Goal: Task Accomplishment & Management: Manage account settings

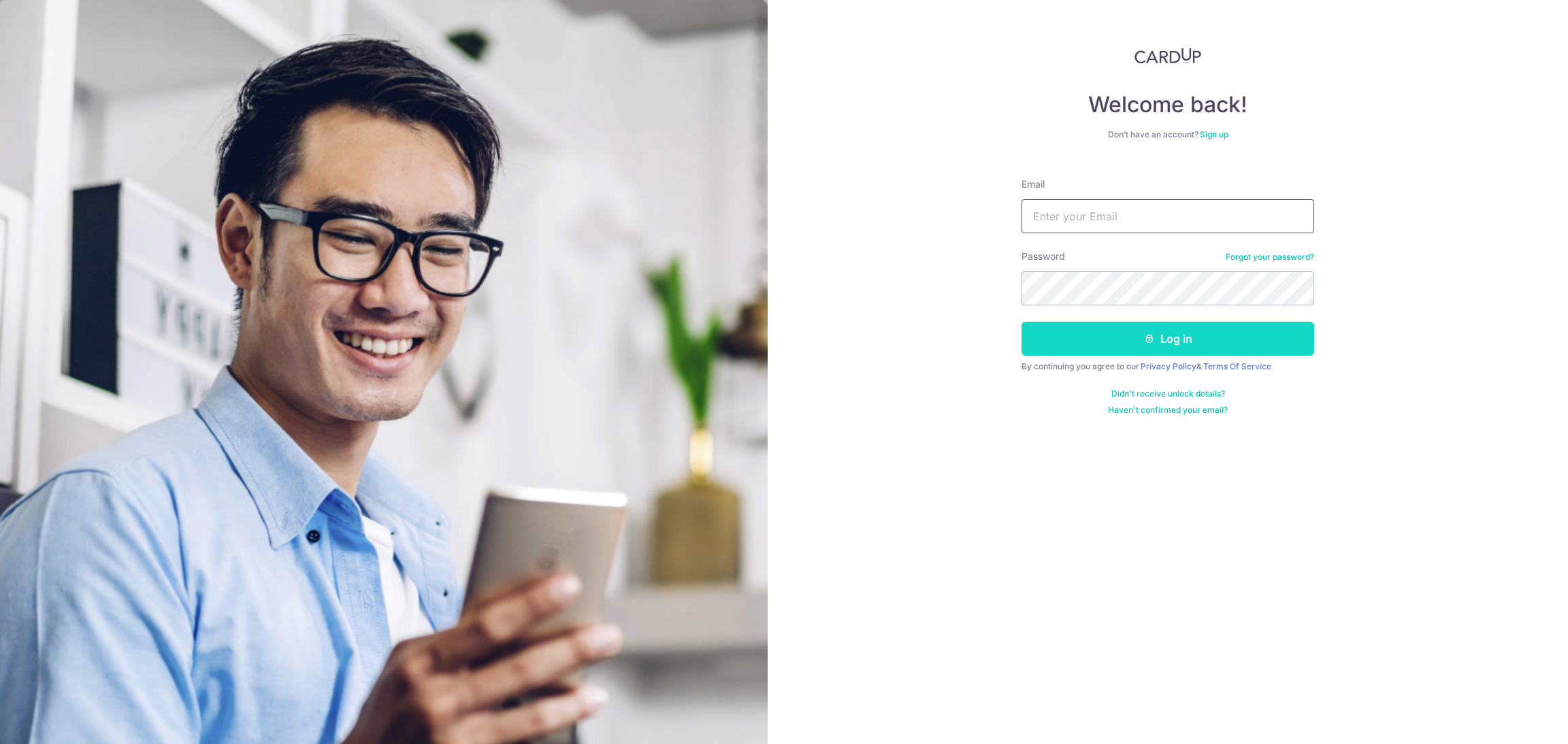
type input "[EMAIL_ADDRESS][DOMAIN_NAME]"
click at [1144, 342] on icon "submit" at bounding box center [1149, 338] width 11 height 11
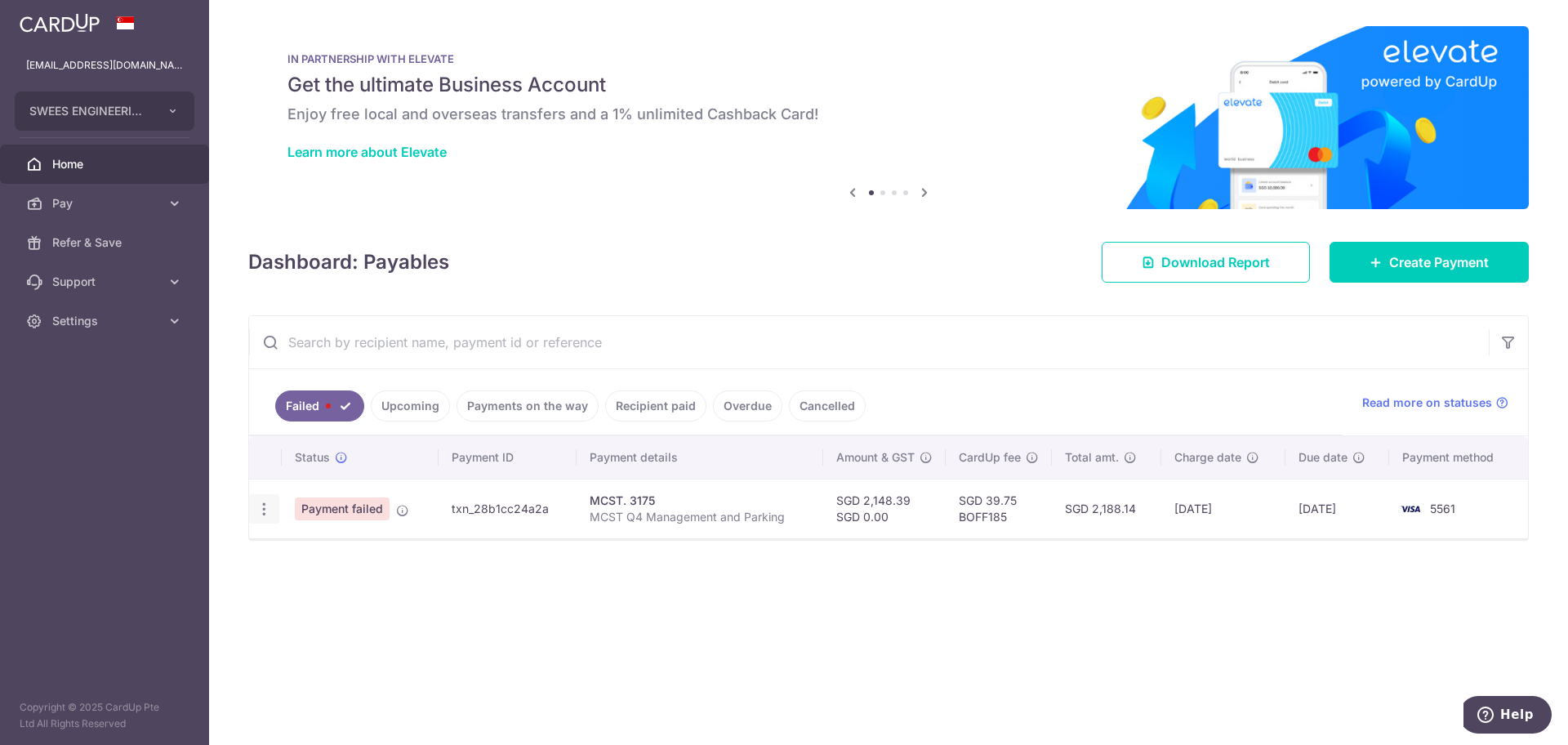
click at [266, 520] on div "Update payment" at bounding box center [264, 508] width 30 height 30
click at [260, 513] on icon "button" at bounding box center [264, 509] width 18 height 18
click at [338, 563] on span "Update payment" at bounding box center [352, 553] width 111 height 19
radio input "true"
type input "2,148.39"
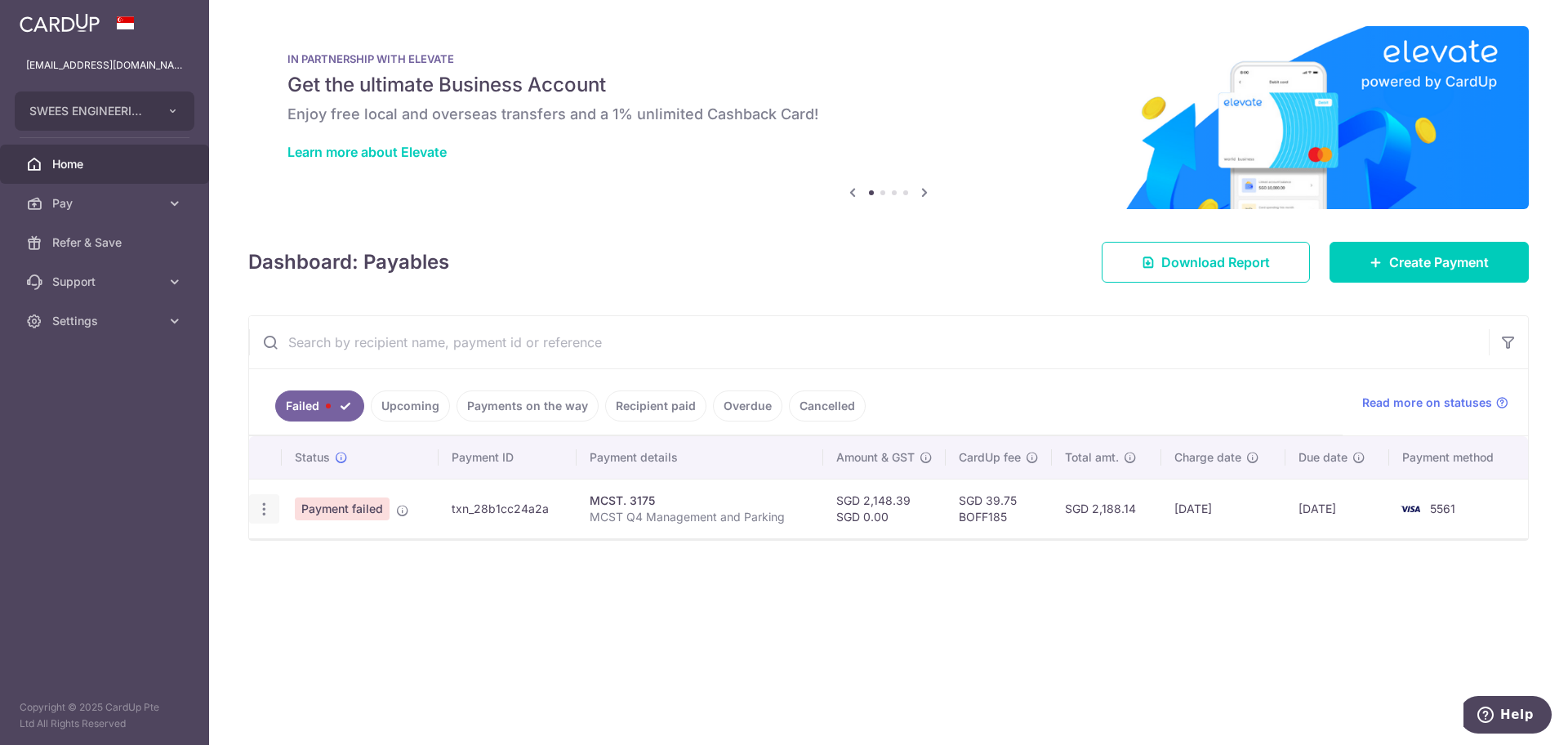
type input "0.00"
type input "MCST Q4 Management and Parking"
type input "MCST Q4"
type input "BOFF185"
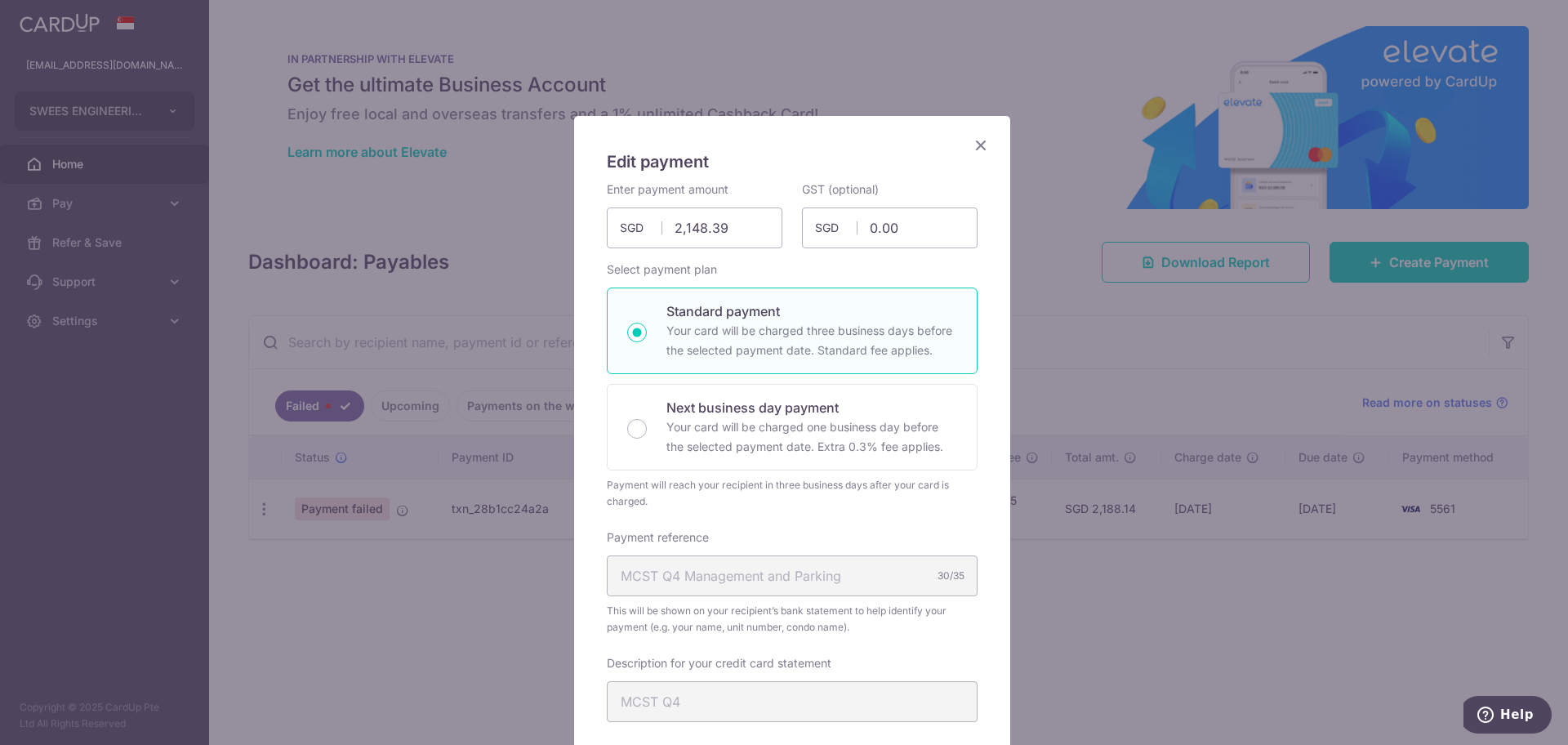
scroll to position [2, 0]
click at [1055, 572] on div "Edit payment By clicking apply, you will make changes to all payments to 3175 s…" at bounding box center [784, 372] width 1568 height 745
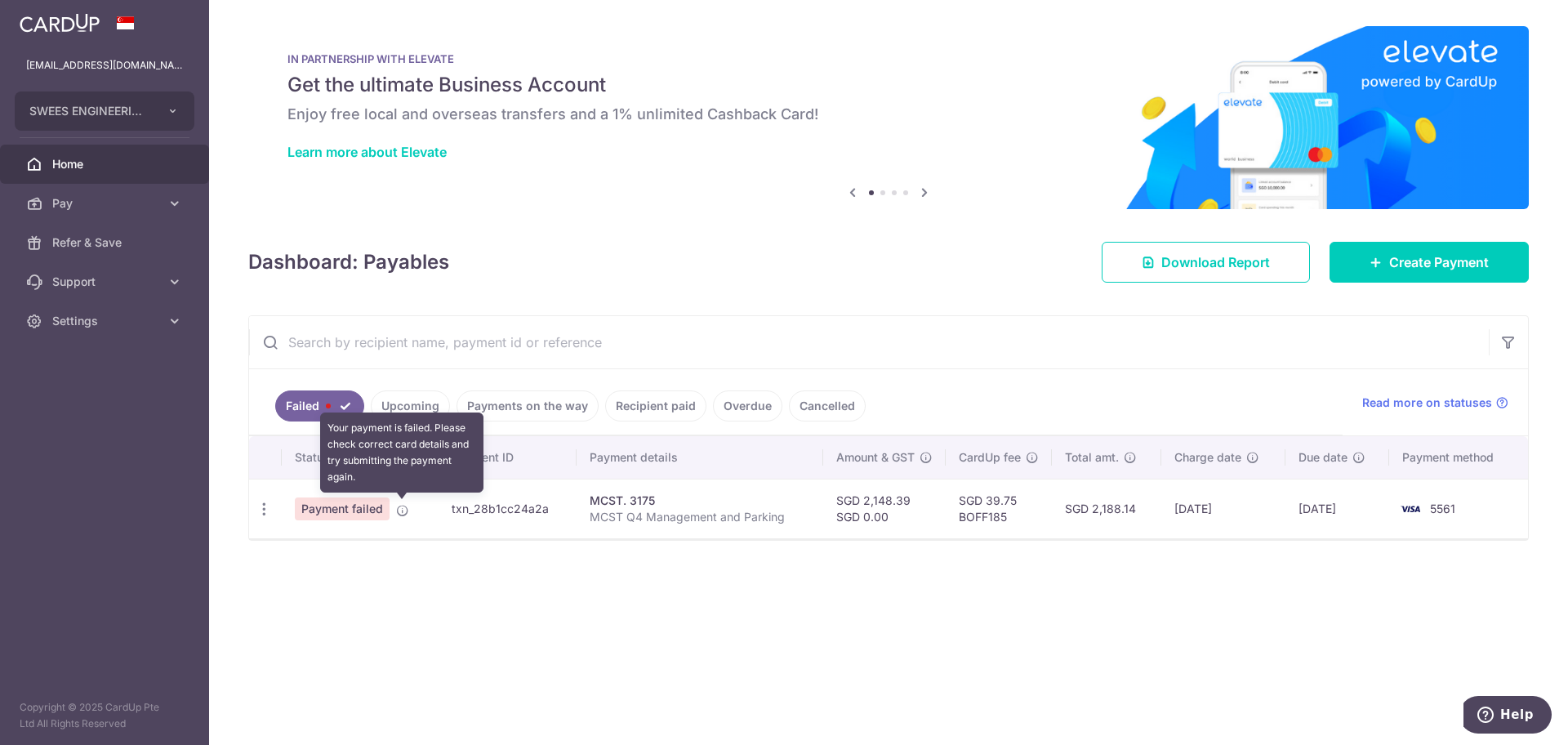
click at [402, 505] on icon at bounding box center [402, 509] width 13 height 13
click at [261, 507] on icon "button" at bounding box center [264, 509] width 18 height 18
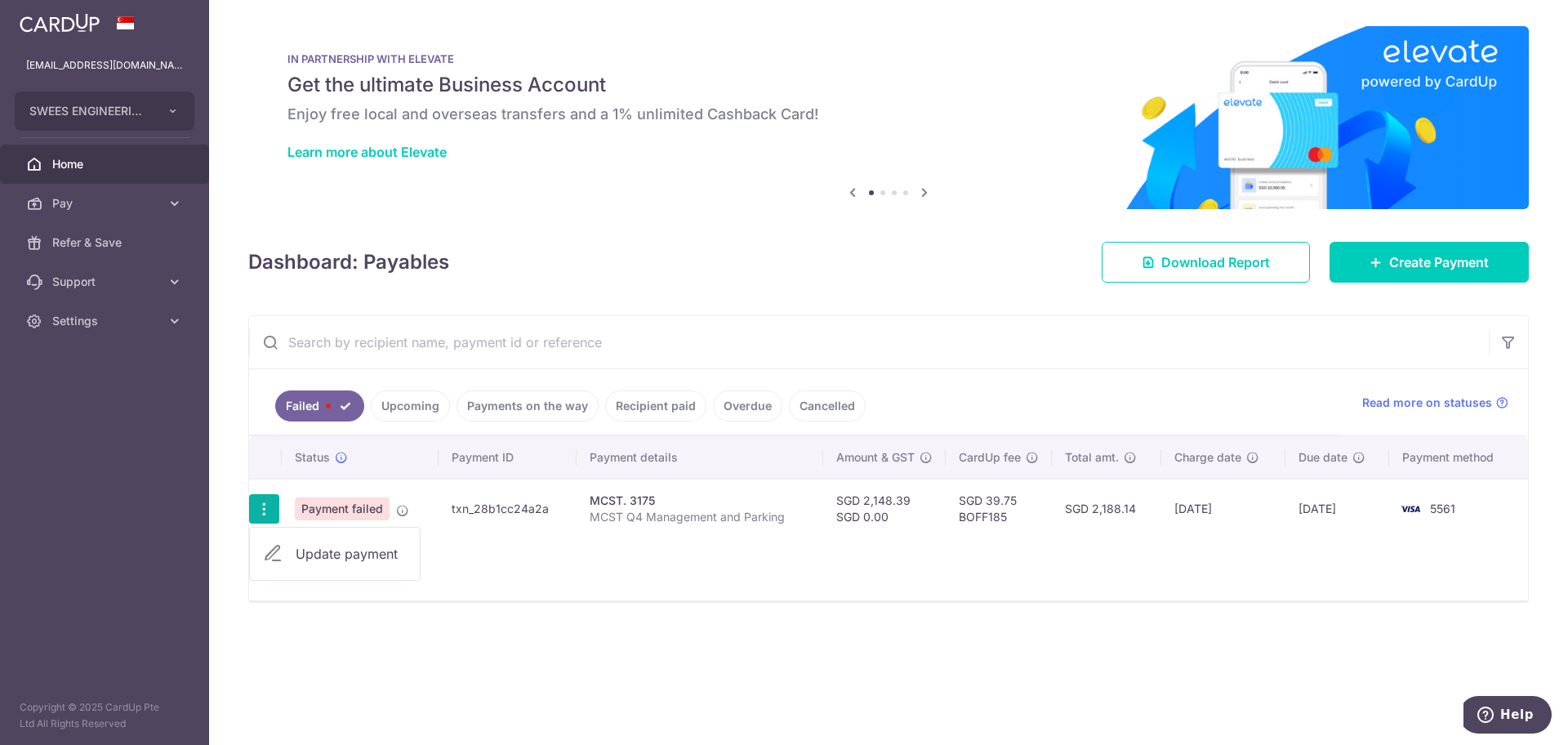
click at [337, 509] on span "Payment failed" at bounding box center [342, 508] width 94 height 22
click at [695, 642] on div "× Pause Schedule Pause all future payments in this series Pause just this one p…" at bounding box center [888, 372] width 1359 height 745
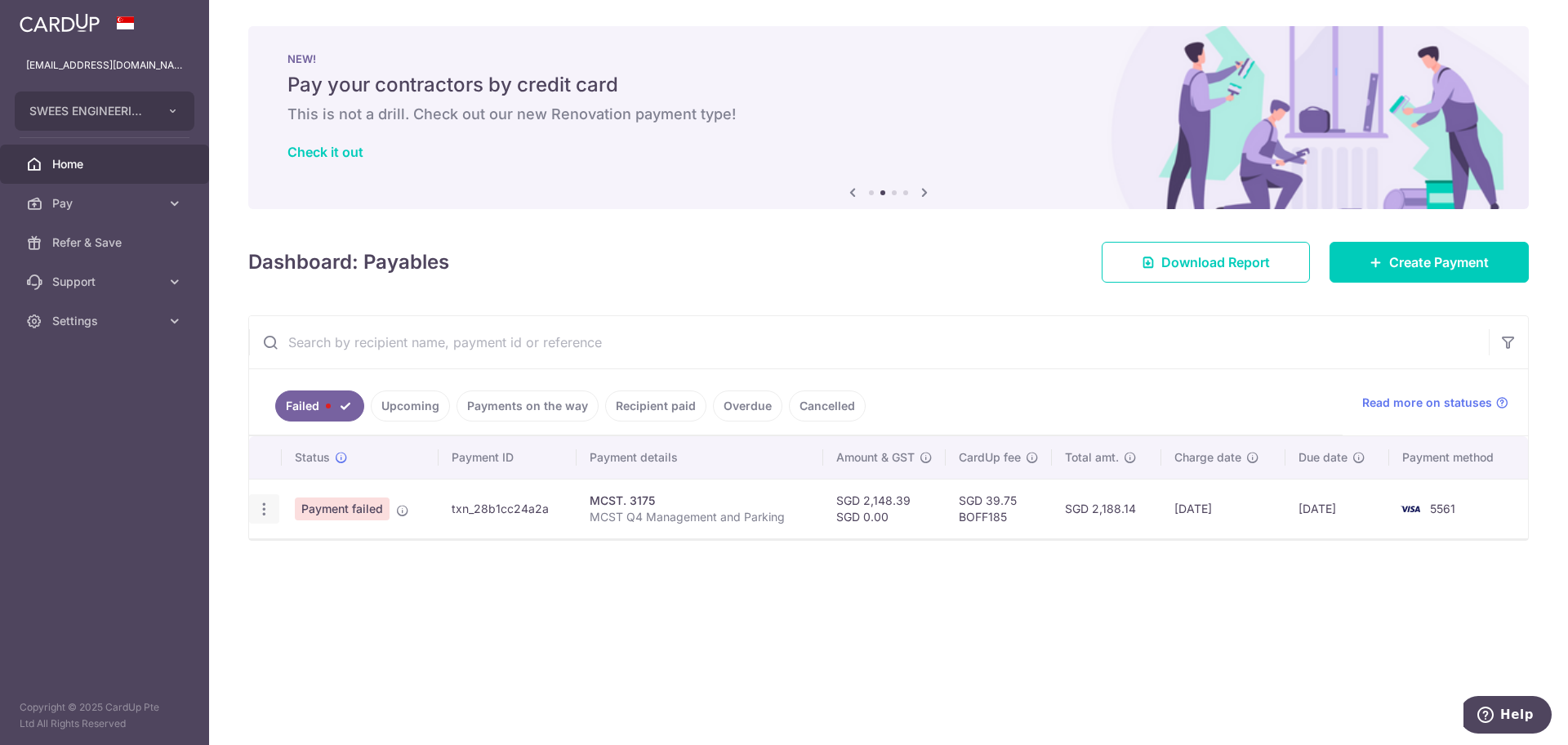
click at [263, 518] on div "Update payment" at bounding box center [264, 508] width 30 height 30
click at [266, 505] on icon "button" at bounding box center [264, 509] width 18 height 18
click at [578, 625] on div "× Pause Schedule Pause all future payments in this series Pause just this one p…" at bounding box center [888, 372] width 1359 height 745
click at [169, 201] on icon at bounding box center [174, 203] width 17 height 17
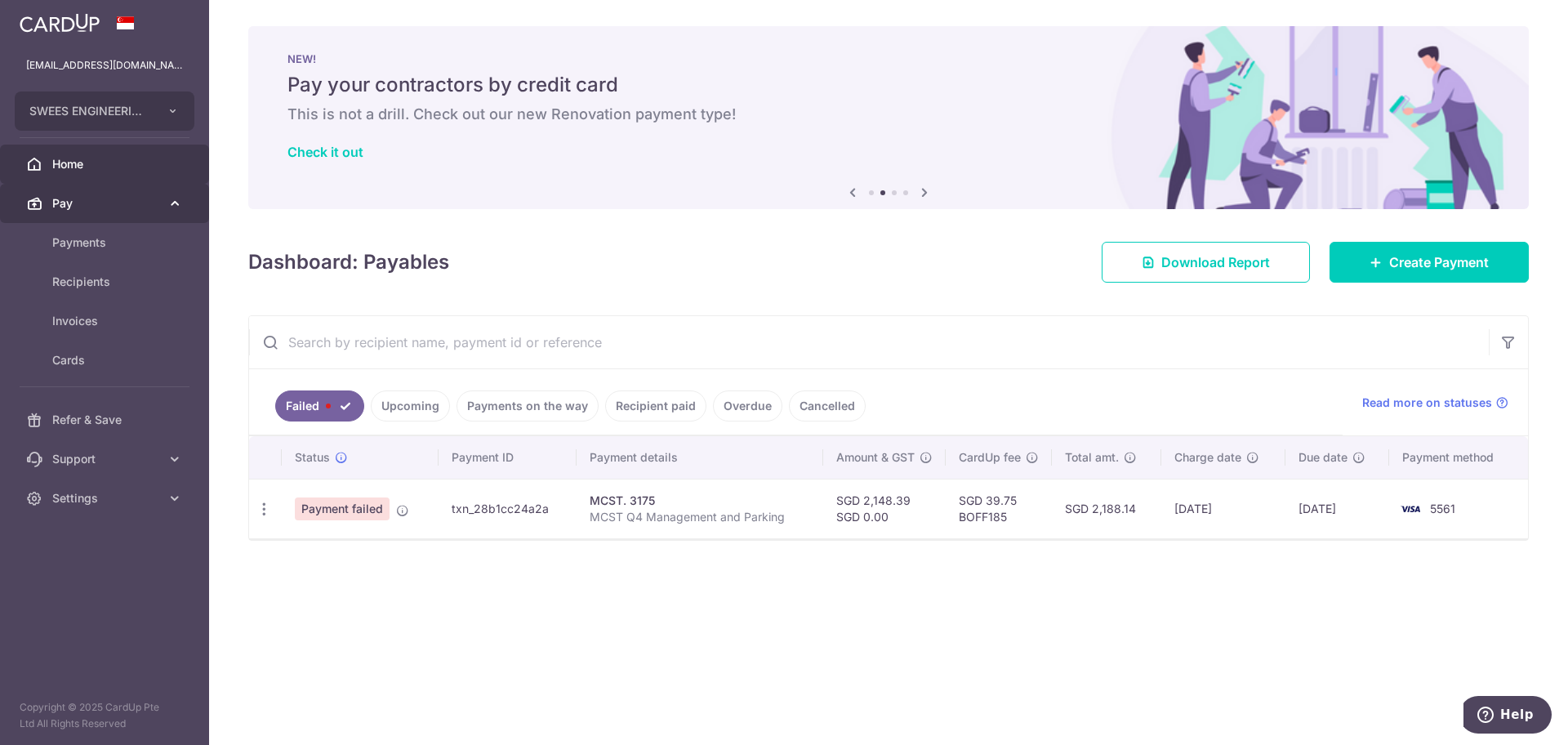
click at [168, 199] on icon at bounding box center [174, 203] width 17 height 17
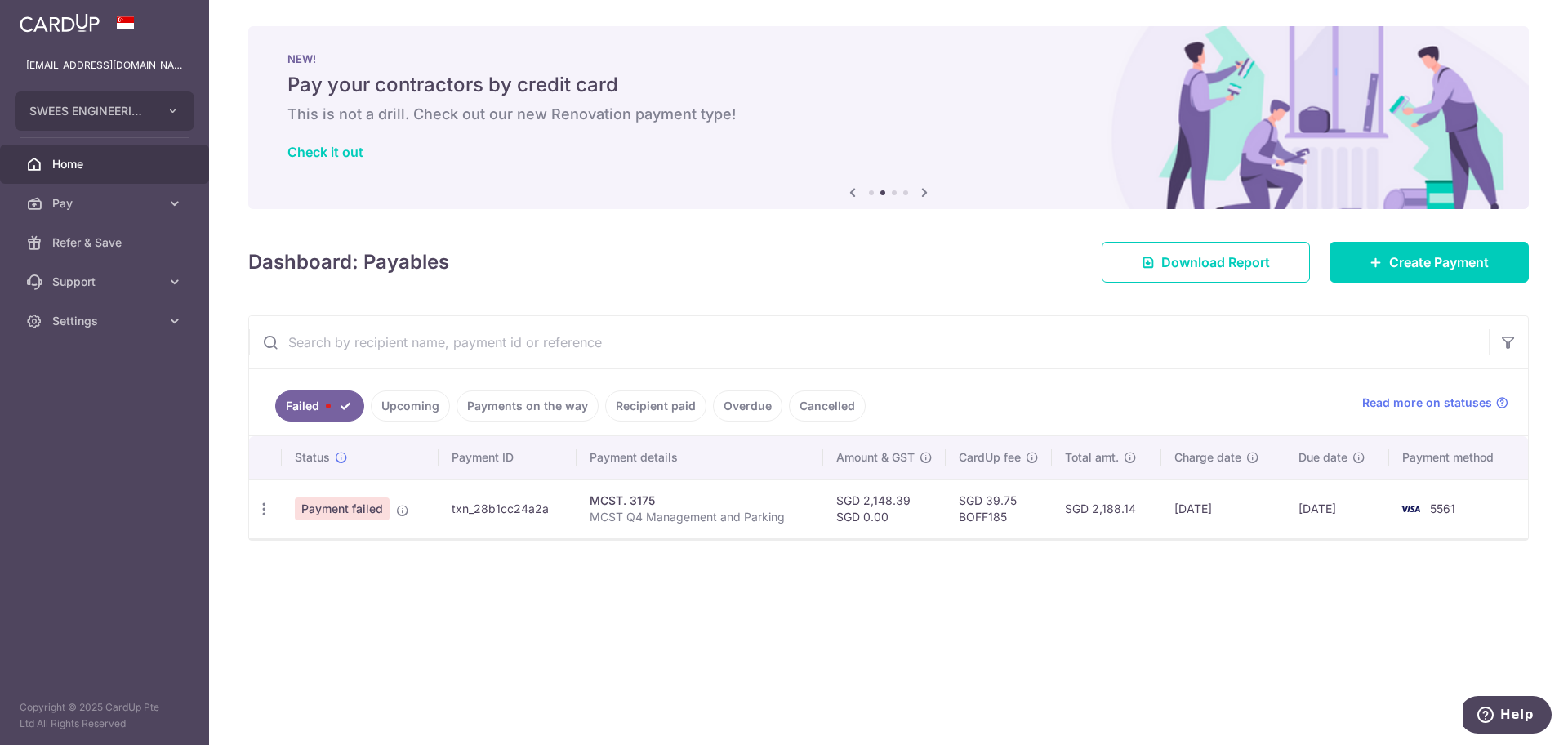
click at [346, 512] on span "Payment failed" at bounding box center [342, 508] width 94 height 22
click at [342, 459] on icon at bounding box center [341, 457] width 13 height 13
click at [275, 499] on div "Update payment" at bounding box center [264, 508] width 30 height 30
click at [271, 503] on icon "button" at bounding box center [264, 509] width 18 height 18
click at [272, 556] on icon at bounding box center [273, 553] width 19 height 19
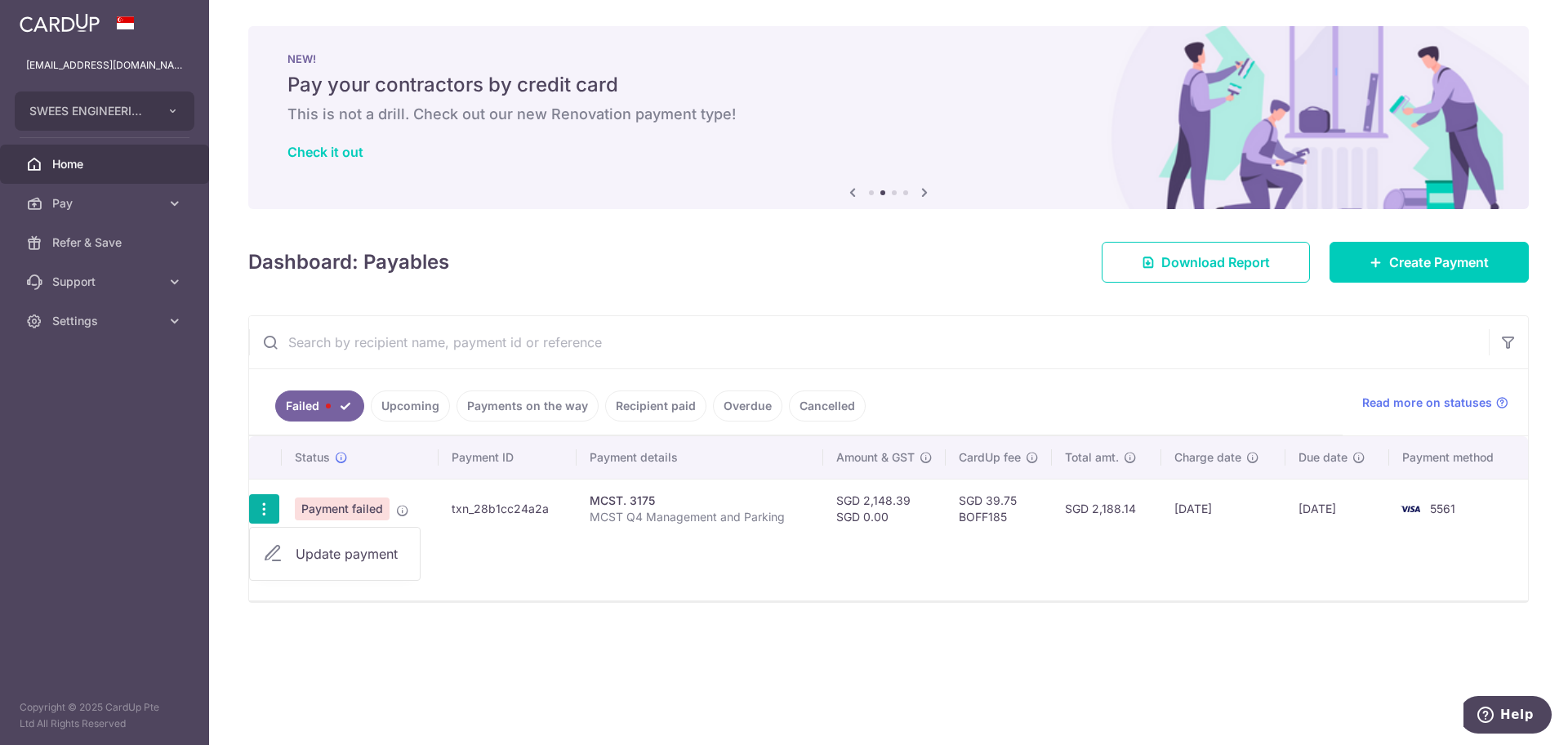
radio input "true"
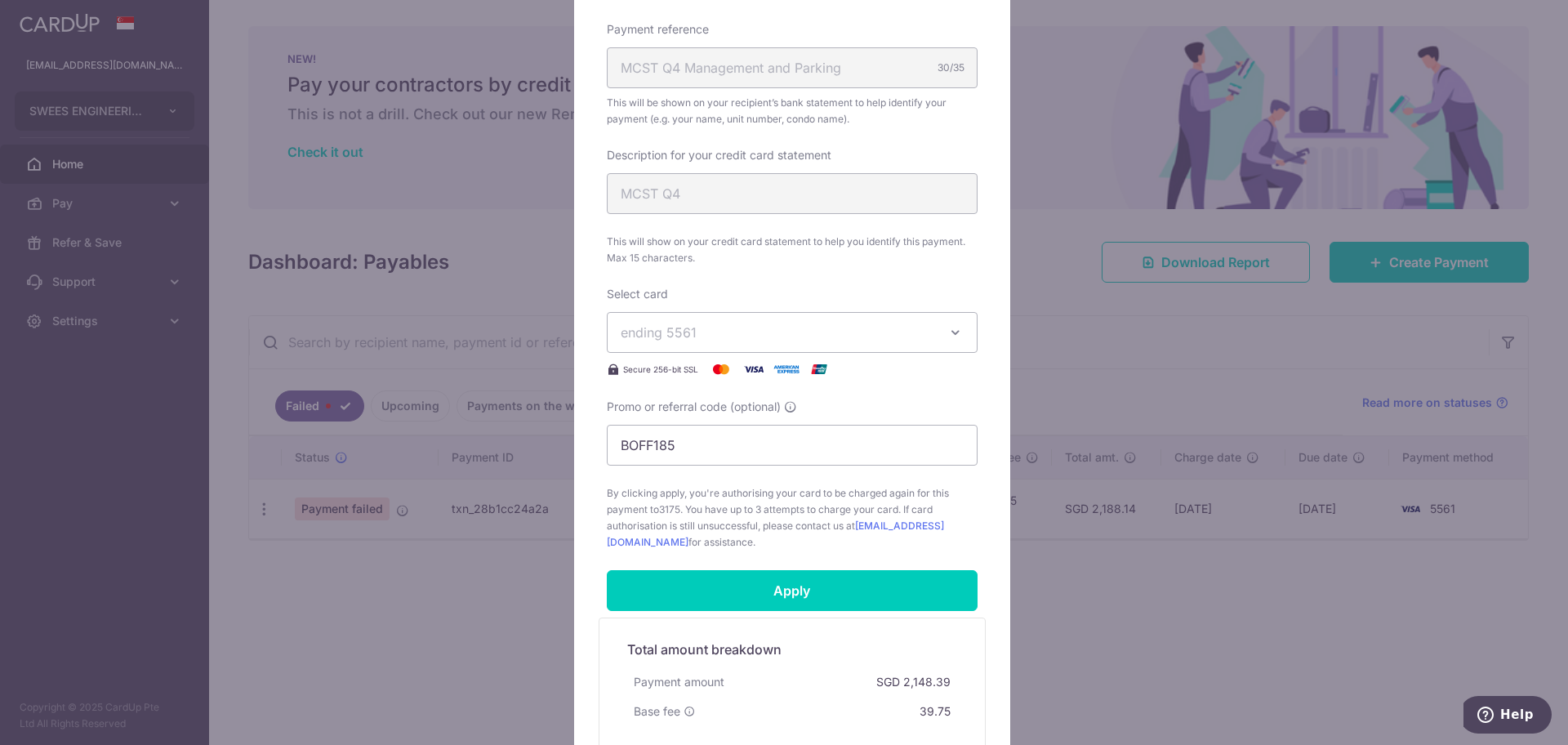
scroll to position [715, 0]
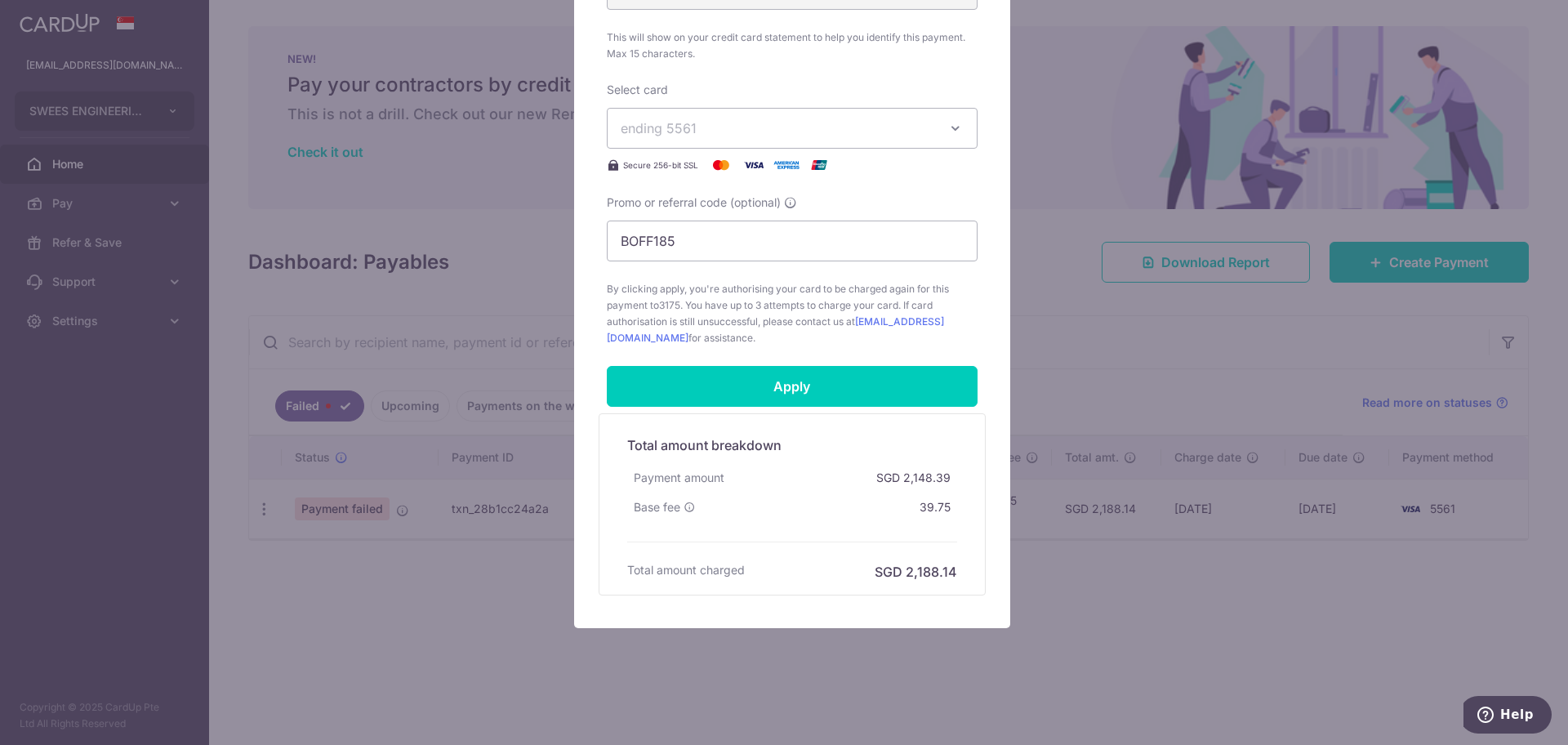
click at [1218, 615] on div "Edit payment By clicking apply, you will make changes to all payments to 3175 s…" at bounding box center [784, 372] width 1568 height 745
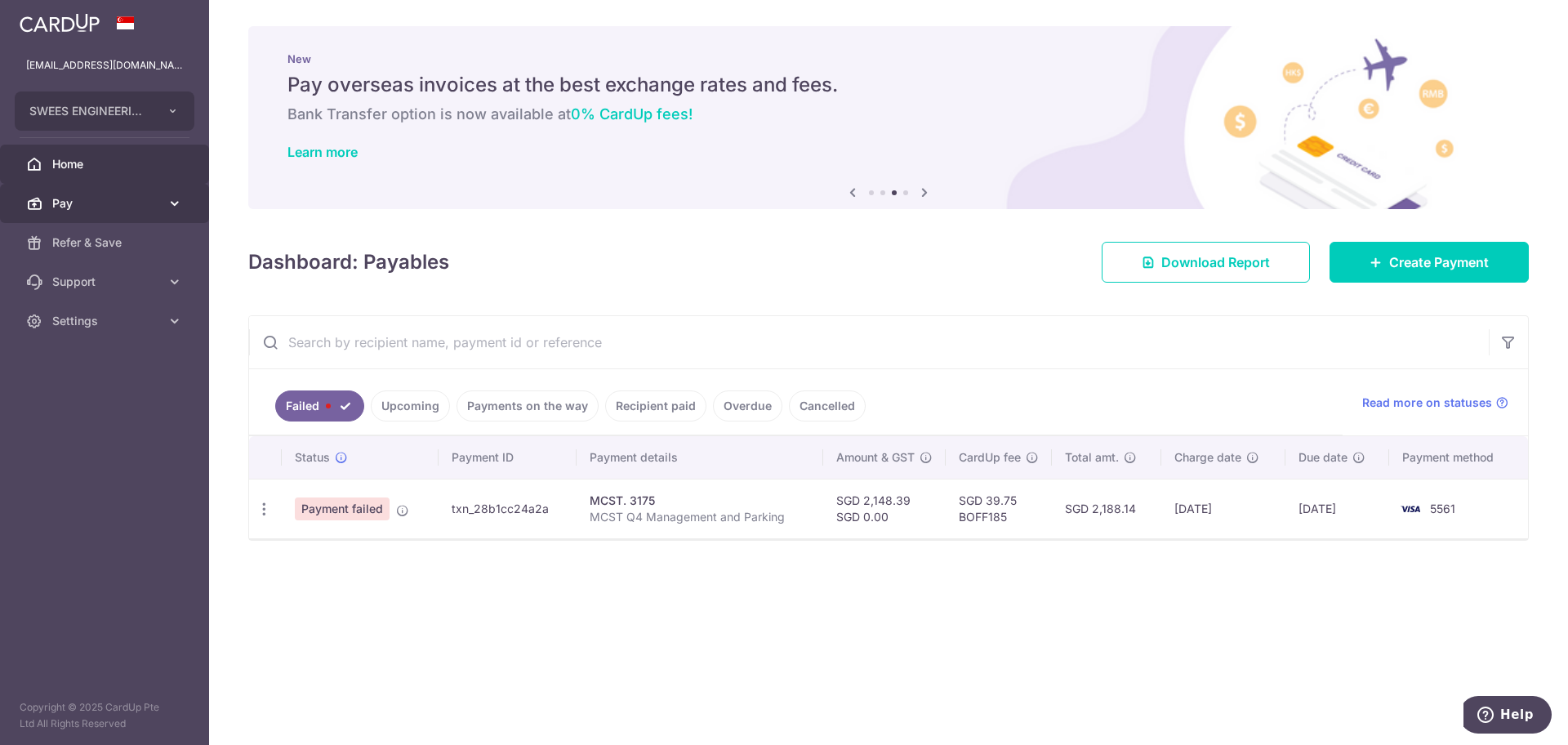
click at [169, 195] on icon at bounding box center [174, 203] width 17 height 17
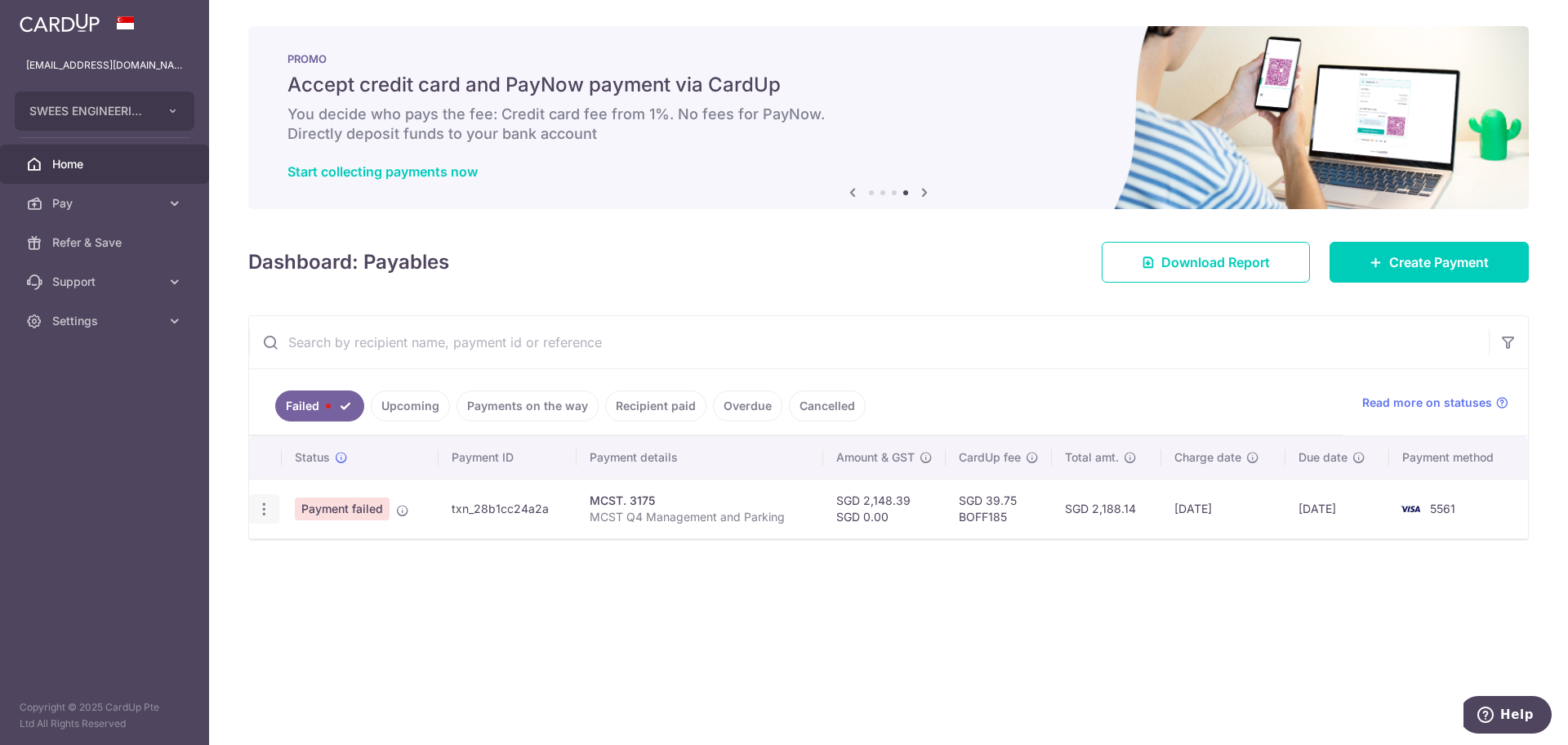
click at [264, 518] on div "Update payment" at bounding box center [264, 508] width 30 height 30
click at [266, 507] on icon "button" at bounding box center [264, 509] width 18 height 18
click at [306, 554] on span "Update payment" at bounding box center [352, 553] width 111 height 19
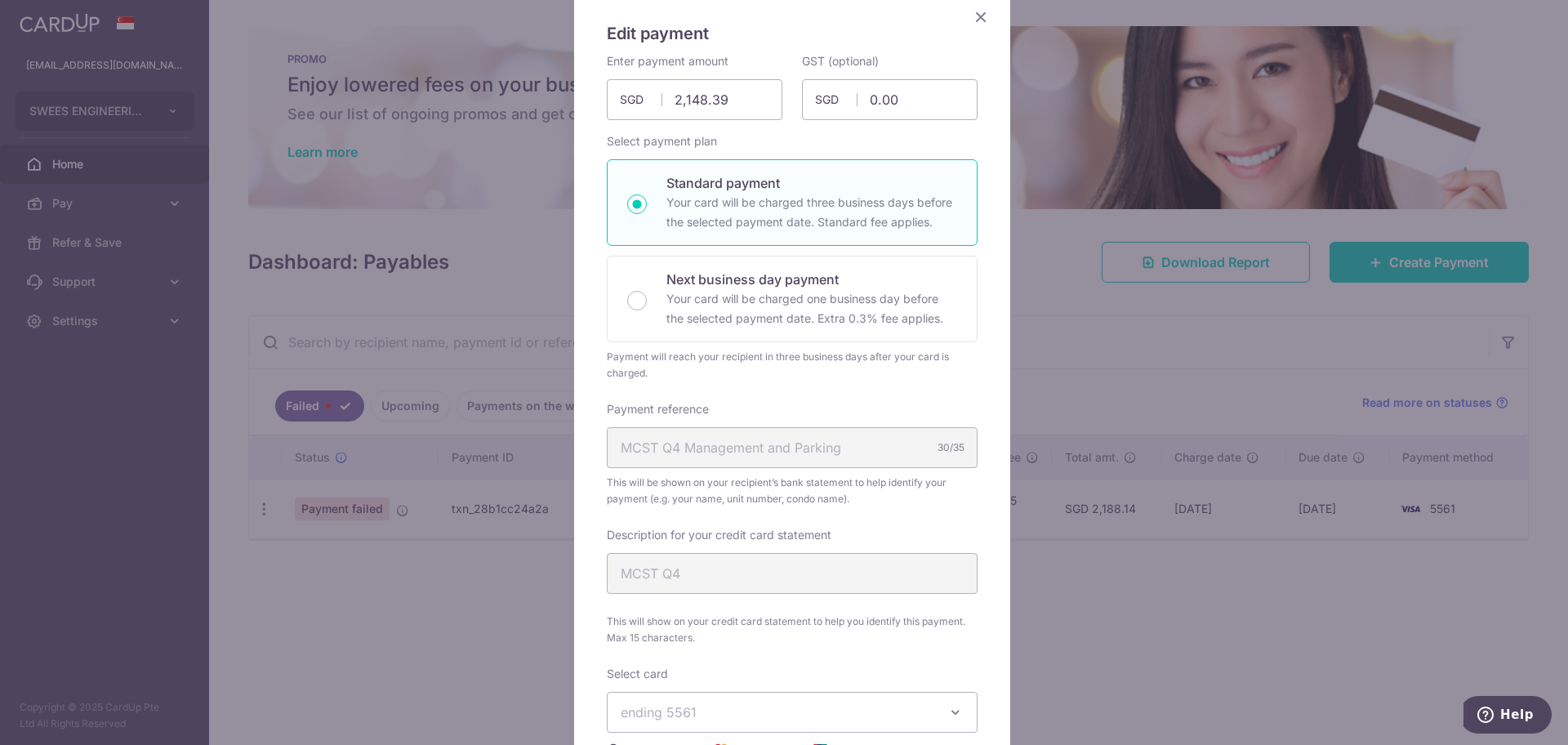
scroll to position [306, 0]
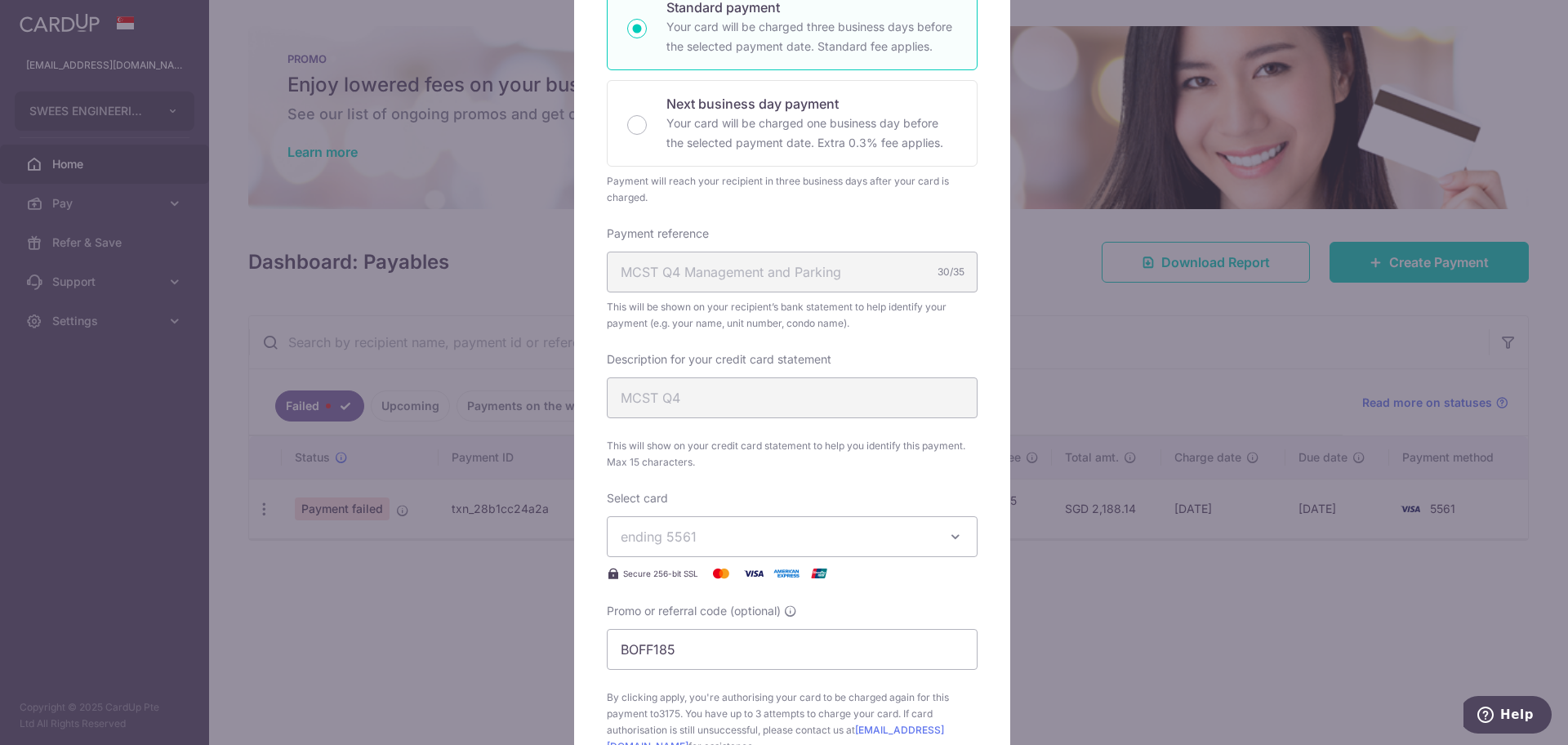
click at [868, 529] on span "ending 5561" at bounding box center [777, 537] width 314 height 19
click at [816, 553] on button "ending 5561" at bounding box center [792, 537] width 371 height 41
click at [762, 608] on span "**** 5561" at bounding box center [792, 614] width 343 height 19
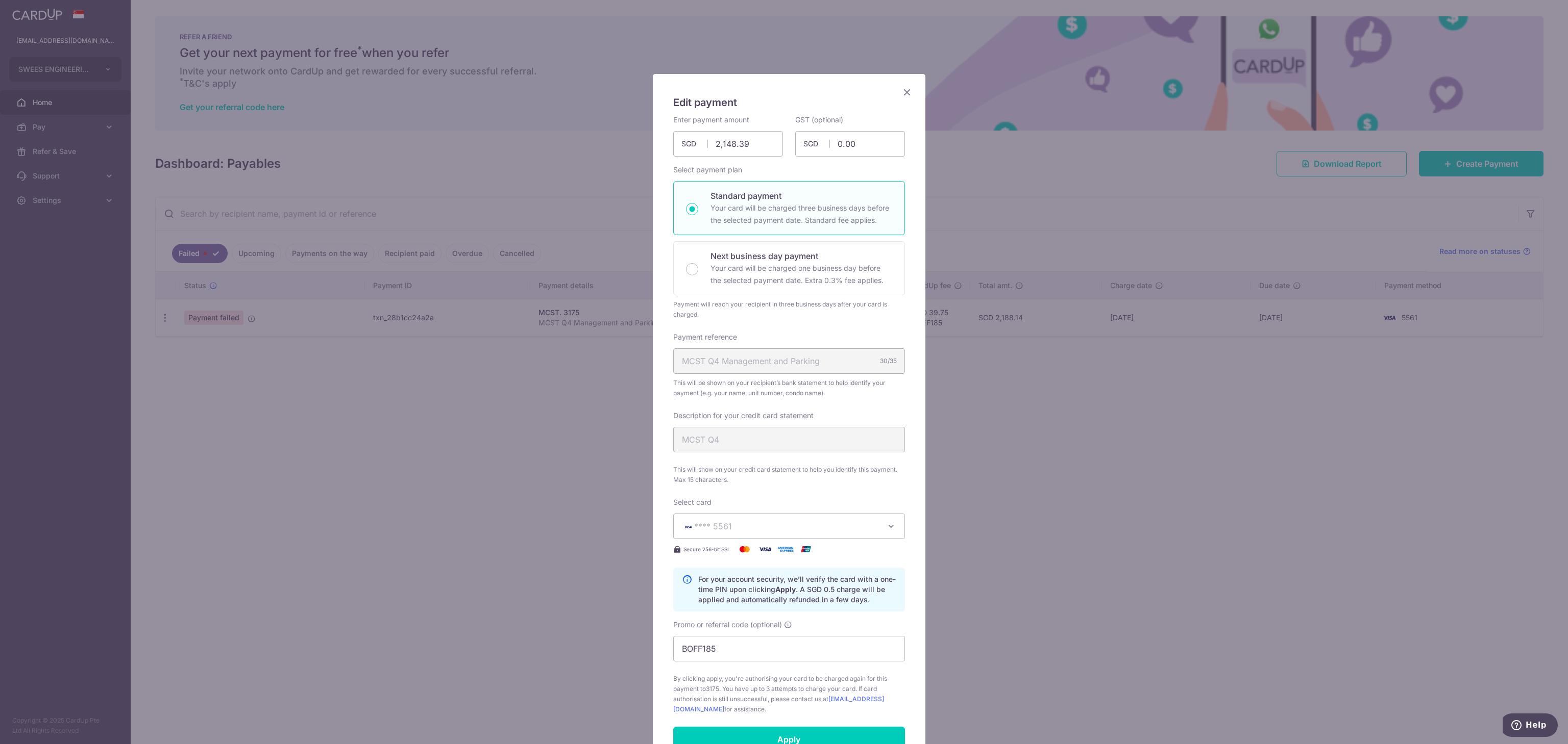
scroll to position [102, 0]
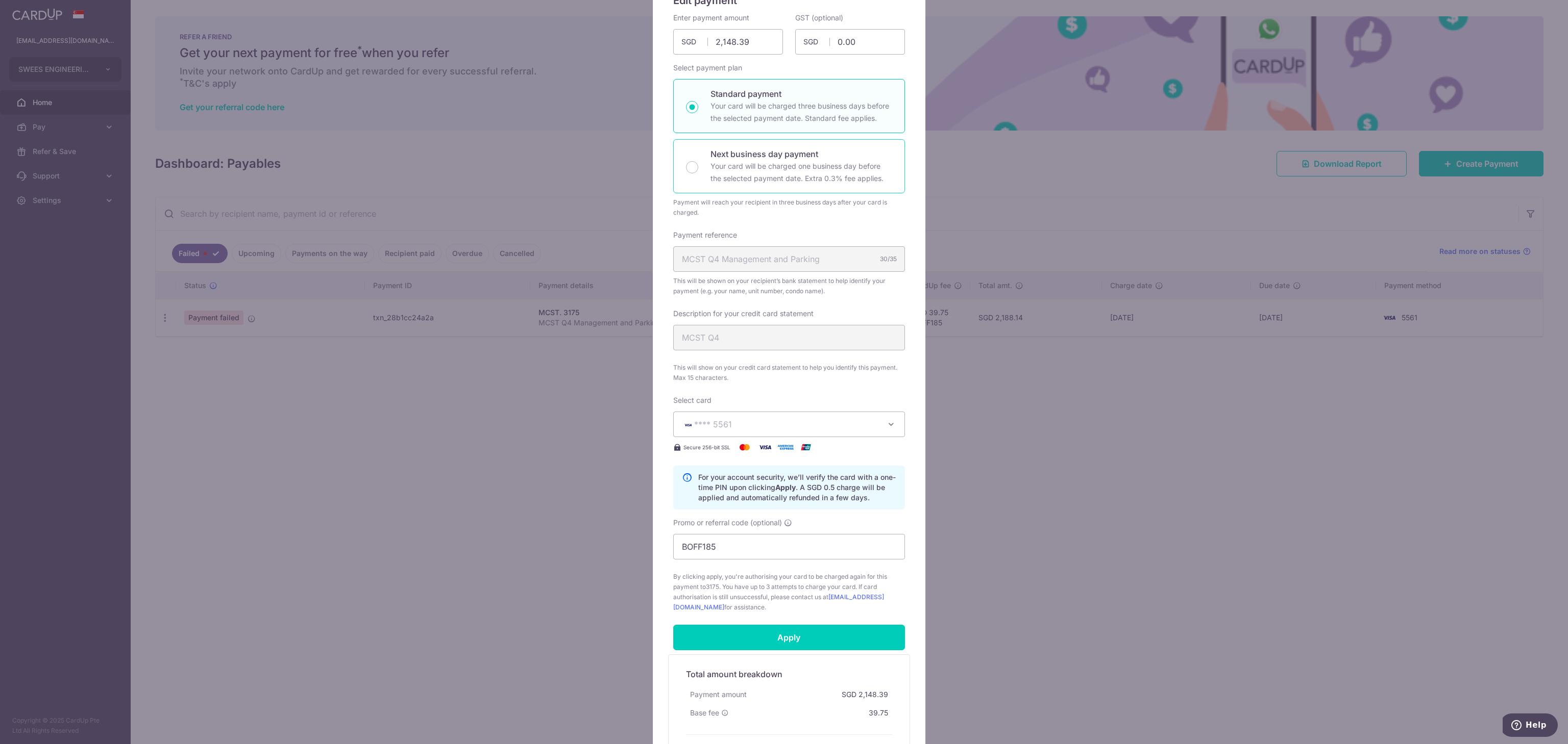
click at [731, 153] on p "Next business day payment" at bounding box center [801, 154] width 182 height 12
click at [698, 161] on input "Next business day payment Your card will be charged one business day before the…" at bounding box center [692, 167] width 12 height 12
radio input "false"
radio input "true"
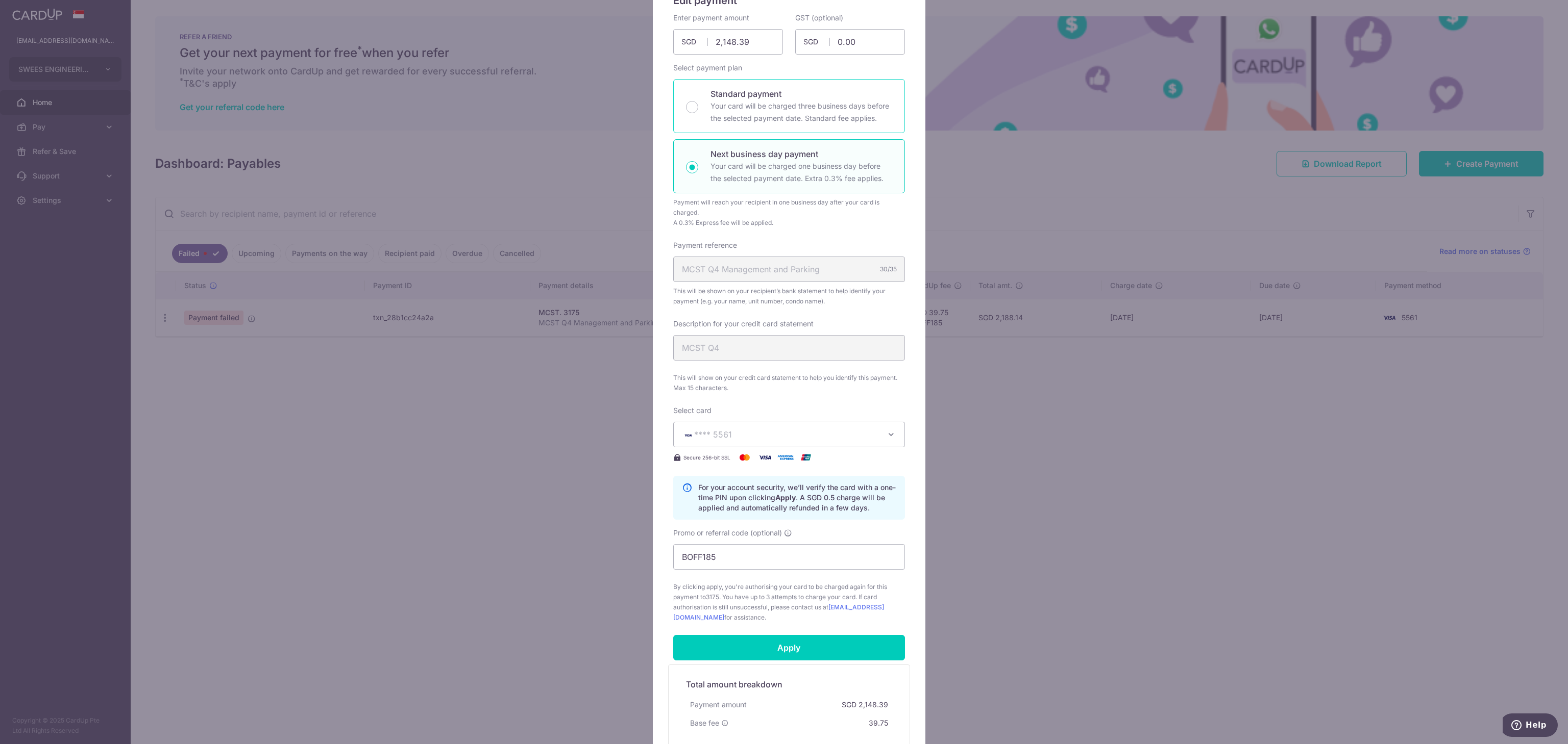
click at [741, 116] on p "Your card will be charged three business days before the selected payment date.…" at bounding box center [801, 112] width 182 height 24
click at [698, 113] on input "Standard payment Your card will be charged three business days before the selec…" at bounding box center [692, 107] width 12 height 12
radio input "true"
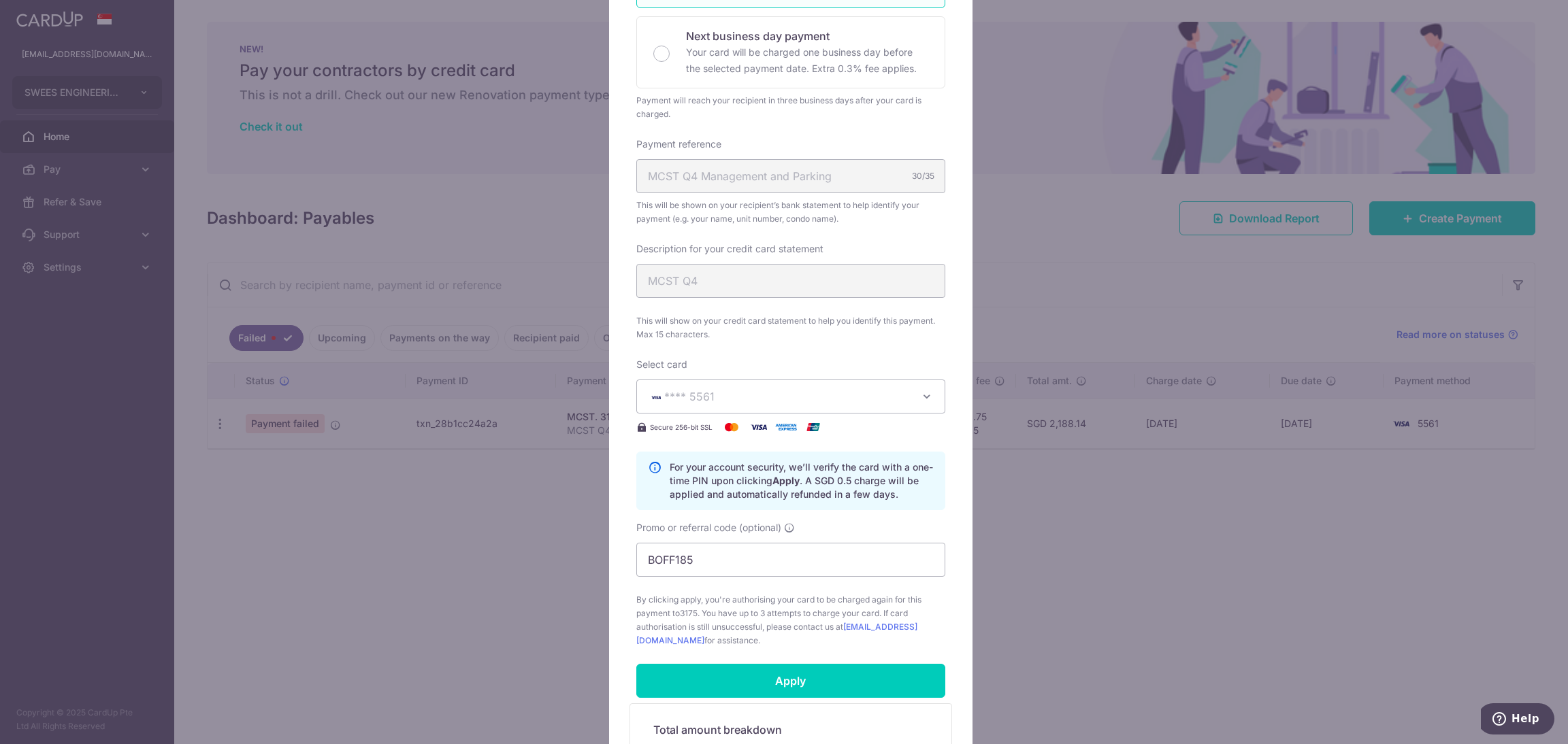
scroll to position [408, 0]
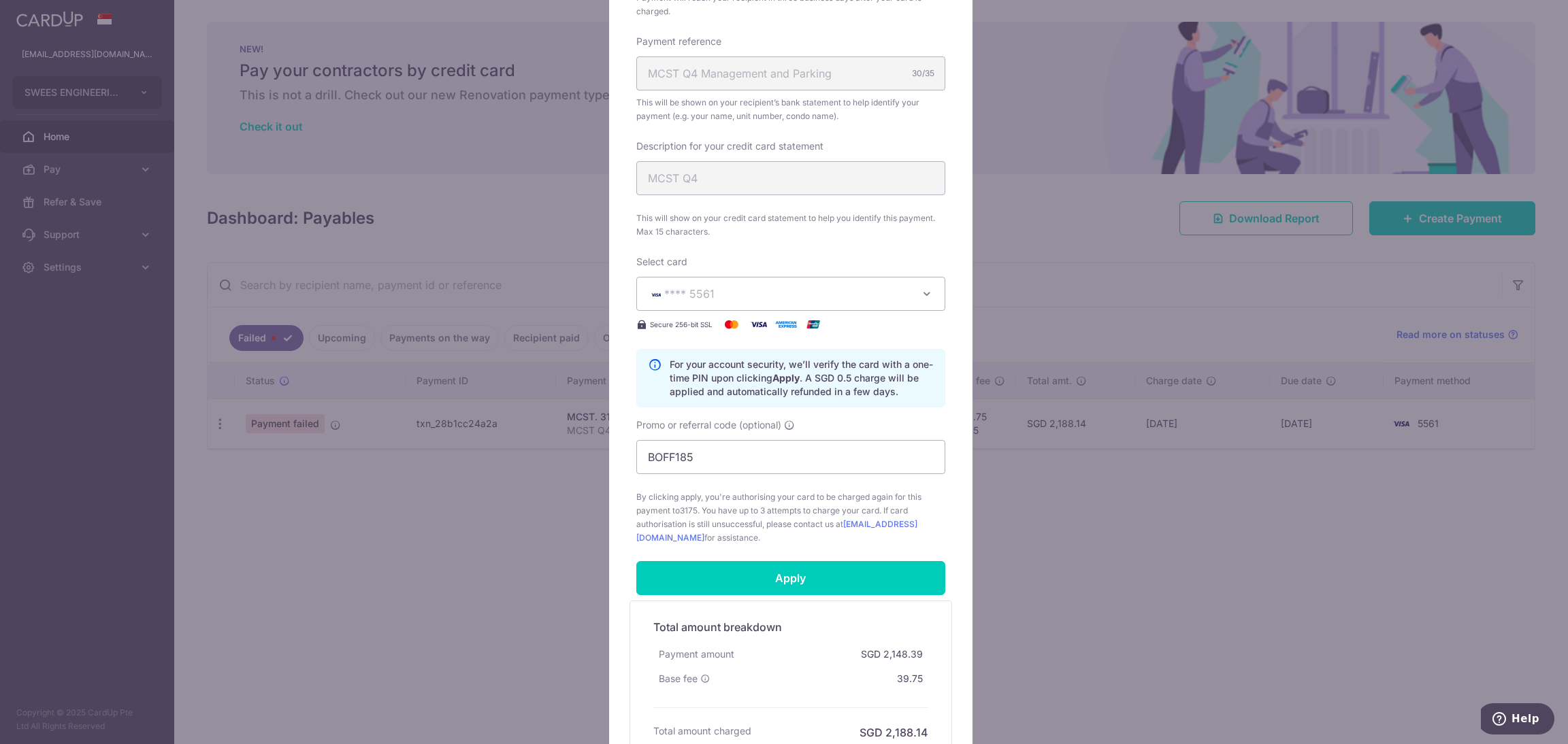
click at [854, 293] on span "**** 5561" at bounding box center [778, 294] width 261 height 16
click at [685, 364] on span "**** 5561" at bounding box center [706, 358] width 50 height 16
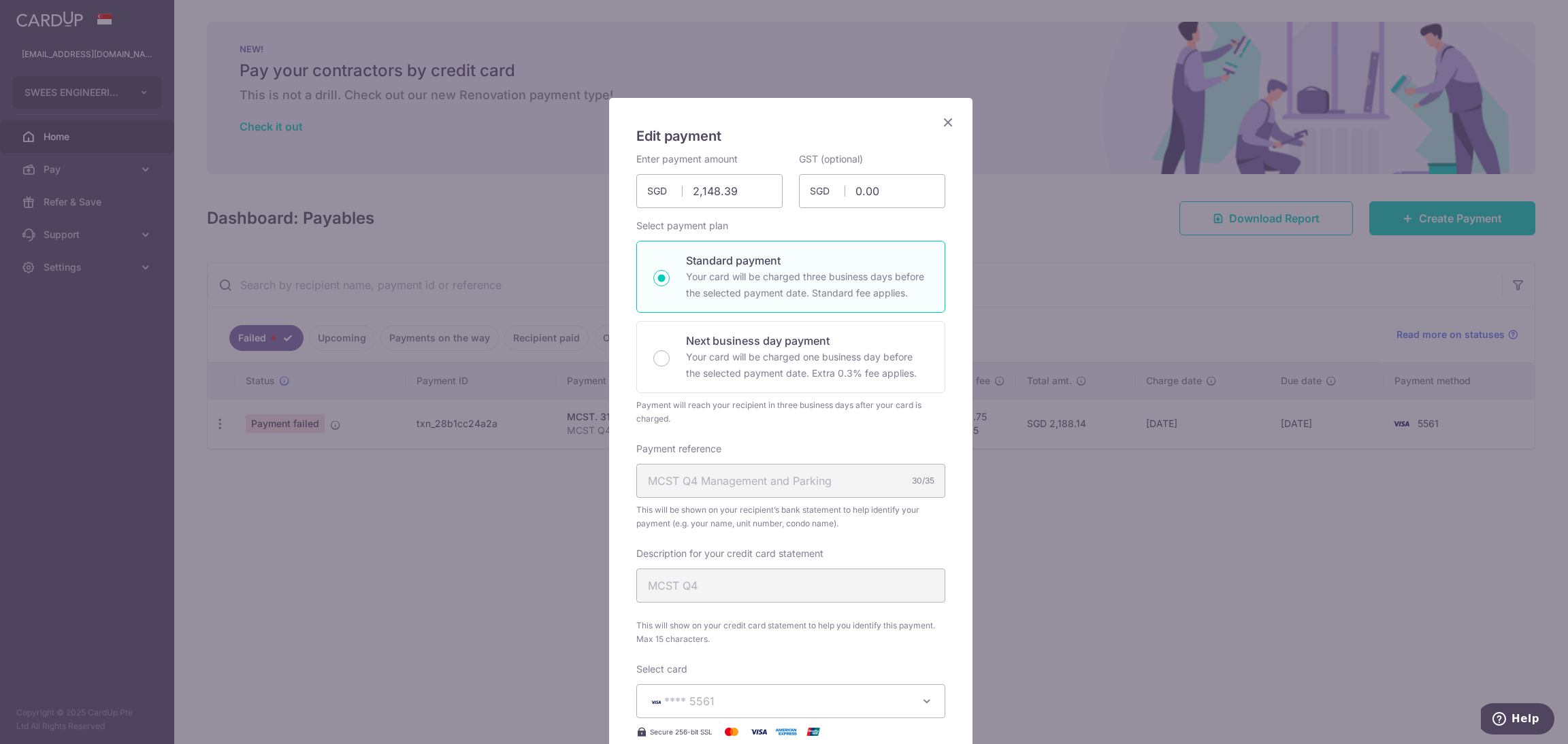
scroll to position [0, 0]
click at [940, 119] on icon "Close" at bounding box center [948, 123] width 16 height 17
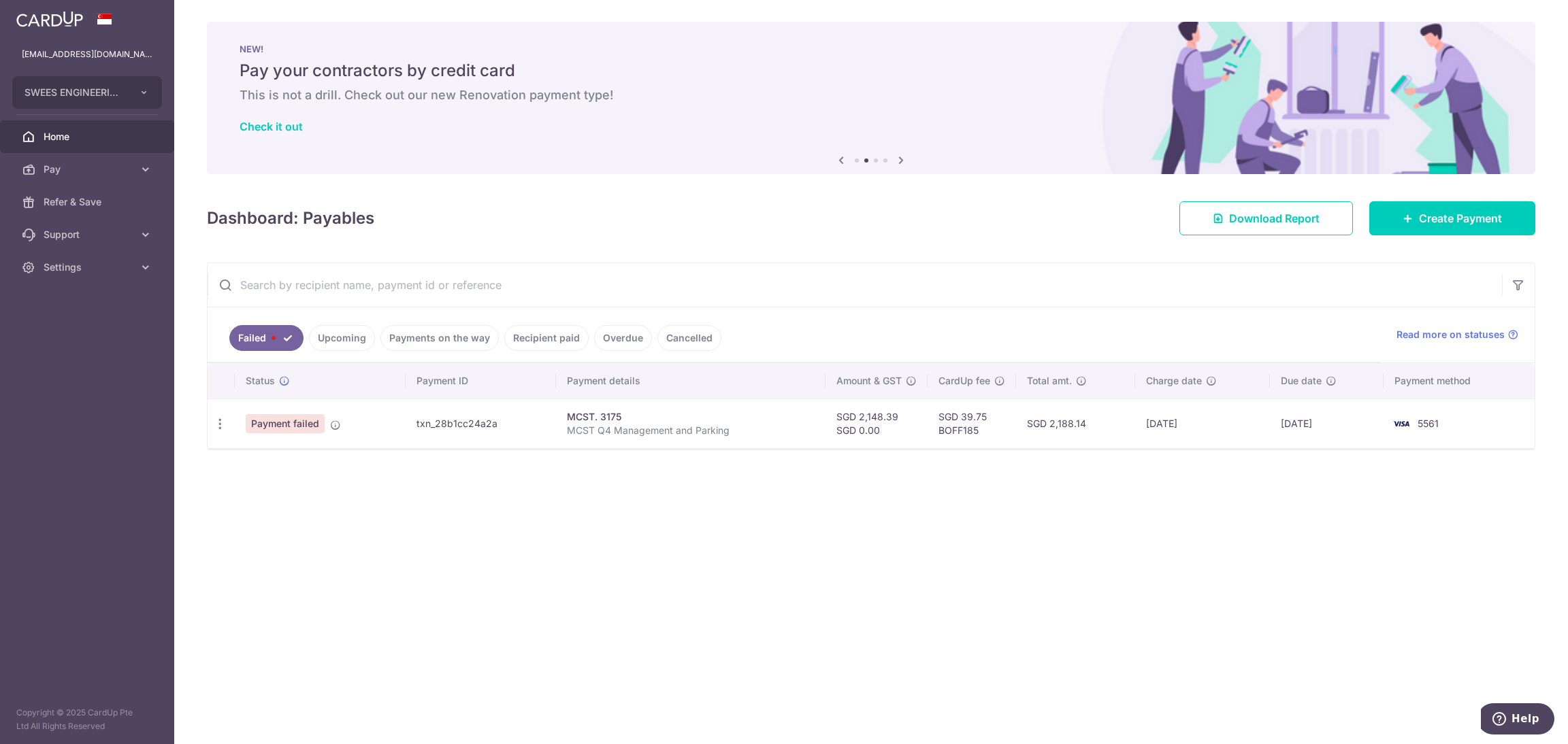
click at [340, 344] on link "Upcoming" at bounding box center [342, 338] width 66 height 26
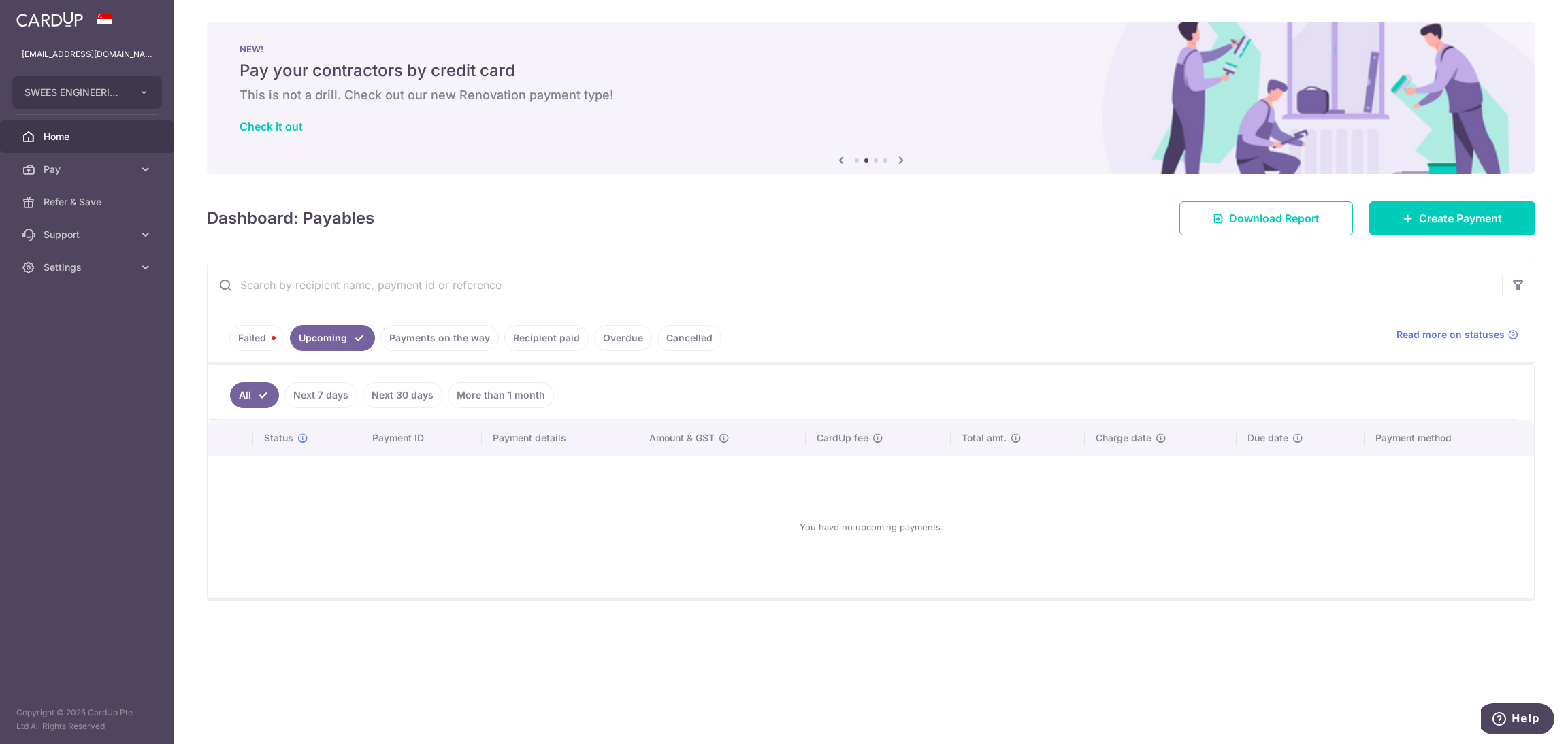
click at [426, 344] on link "Payments on the way" at bounding box center [440, 338] width 118 height 26
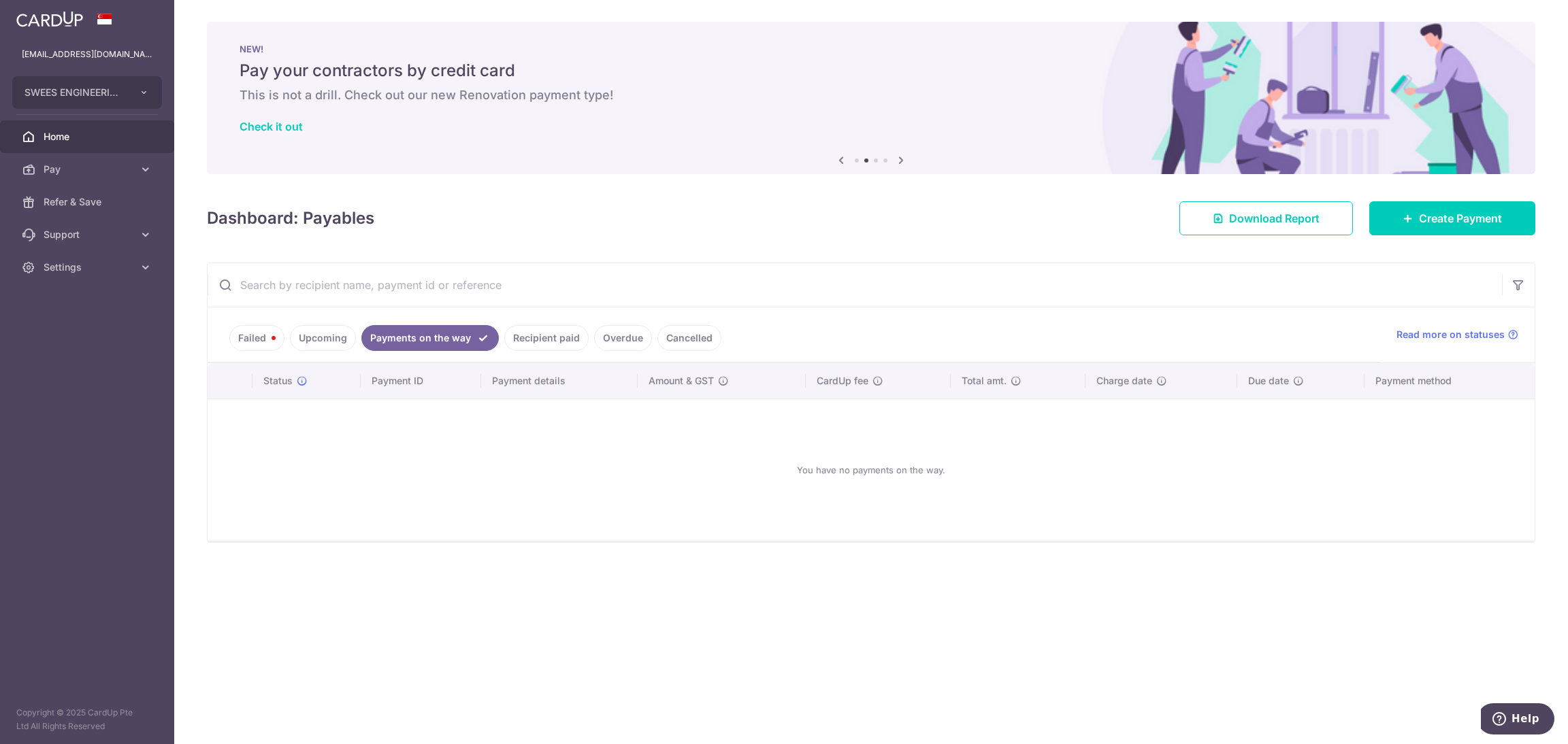
click at [329, 345] on link "Upcoming" at bounding box center [322, 338] width 66 height 26
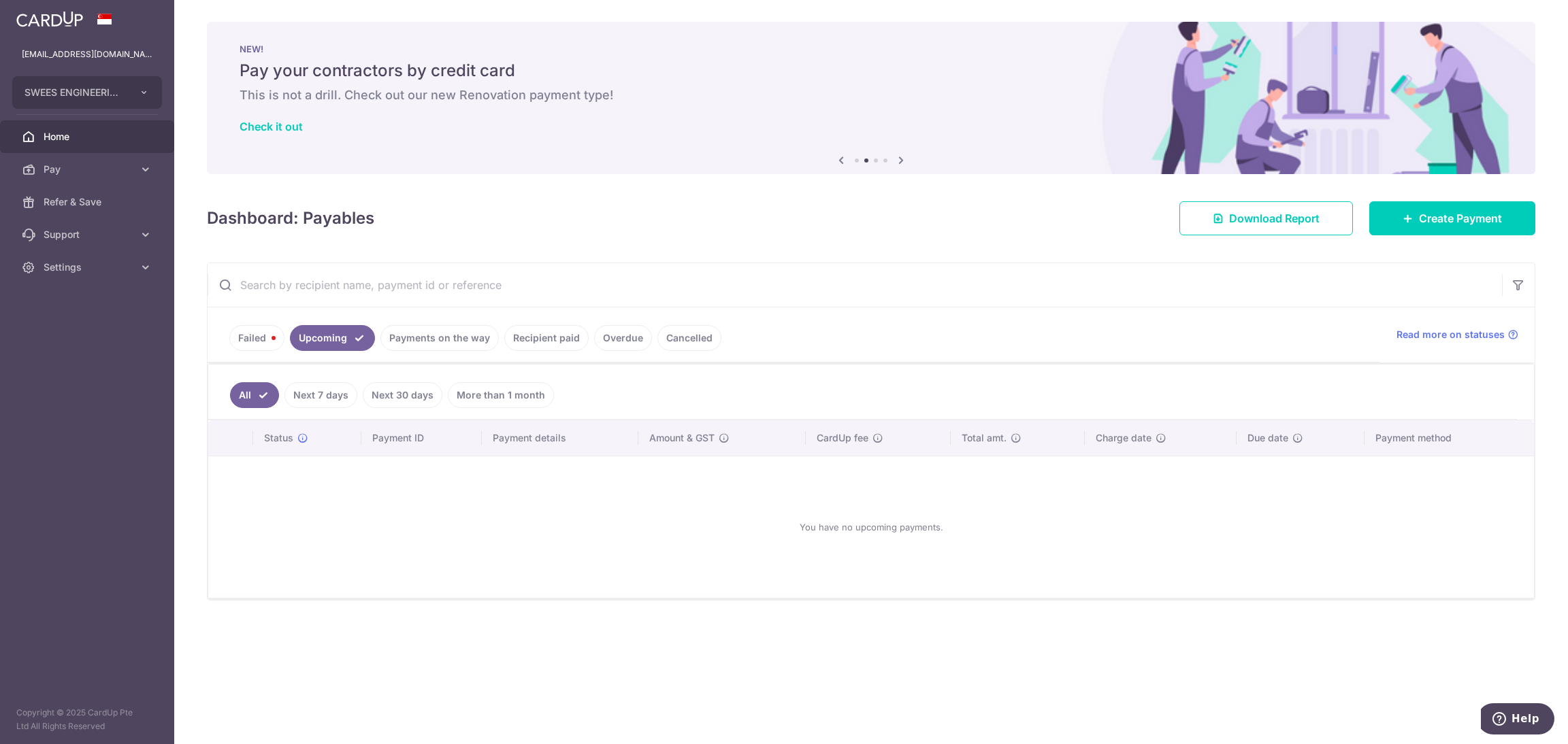
click at [407, 329] on link "Payments on the way" at bounding box center [440, 338] width 118 height 26
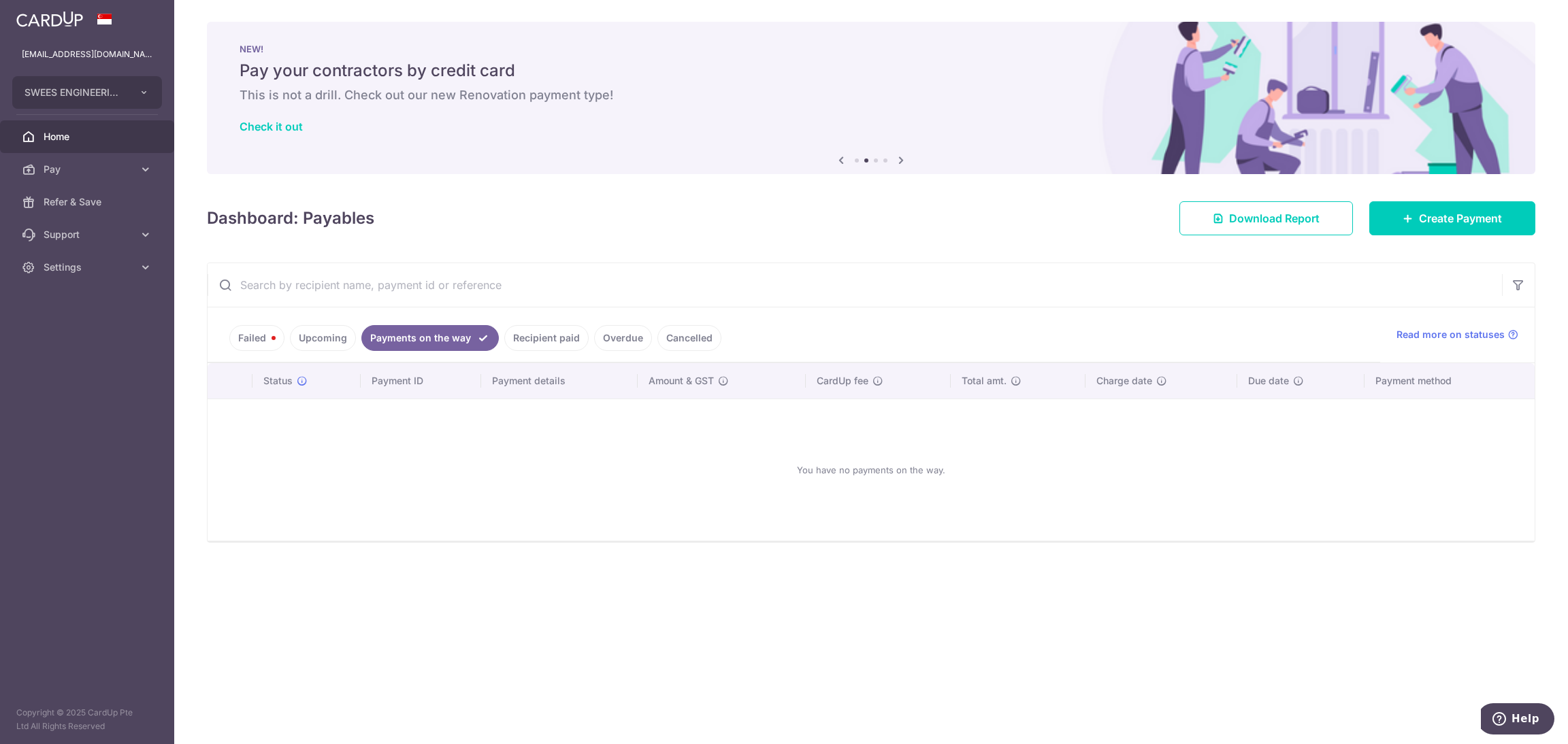
click at [537, 329] on link "Recipient paid" at bounding box center [546, 338] width 84 height 26
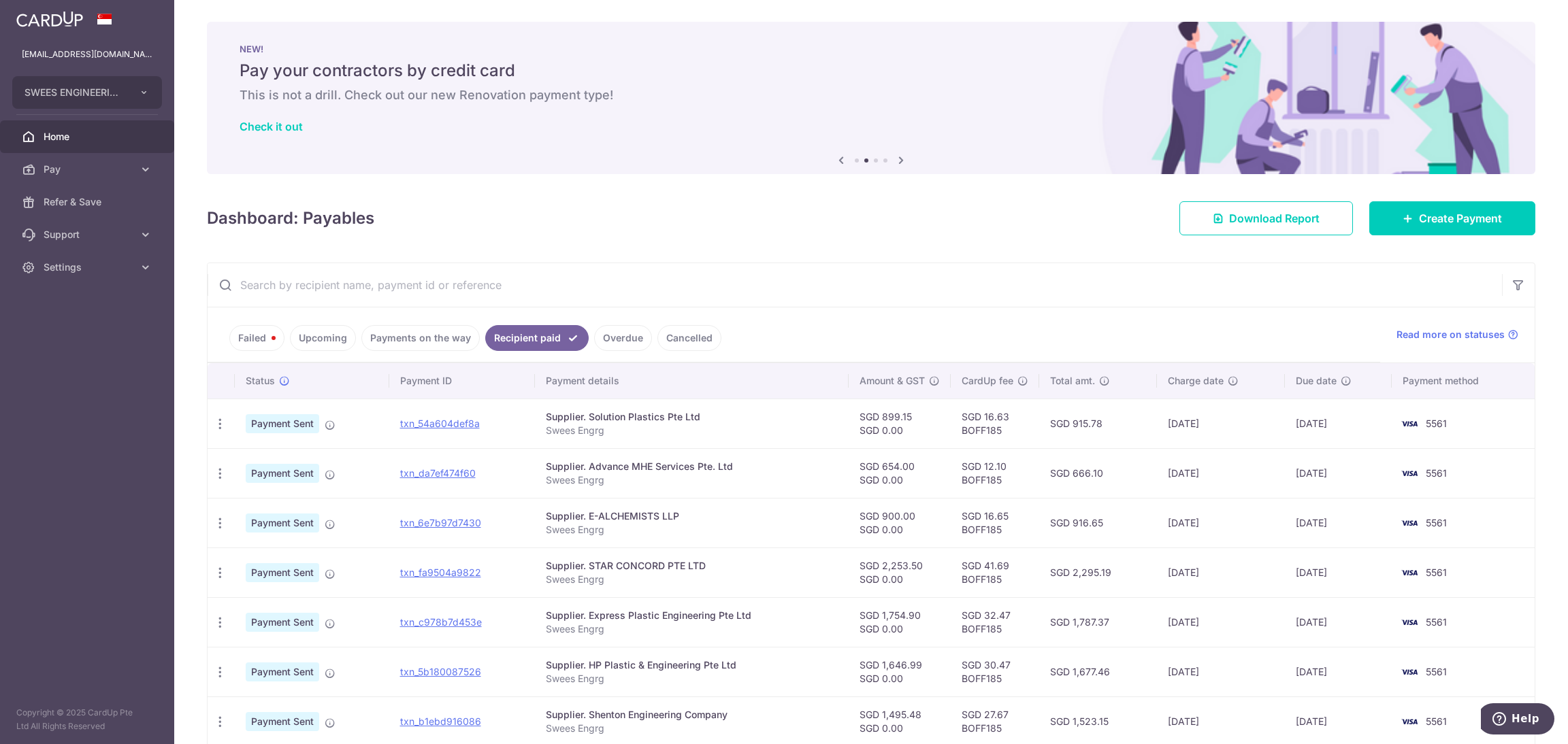
click at [639, 335] on link "Overdue" at bounding box center [622, 338] width 58 height 26
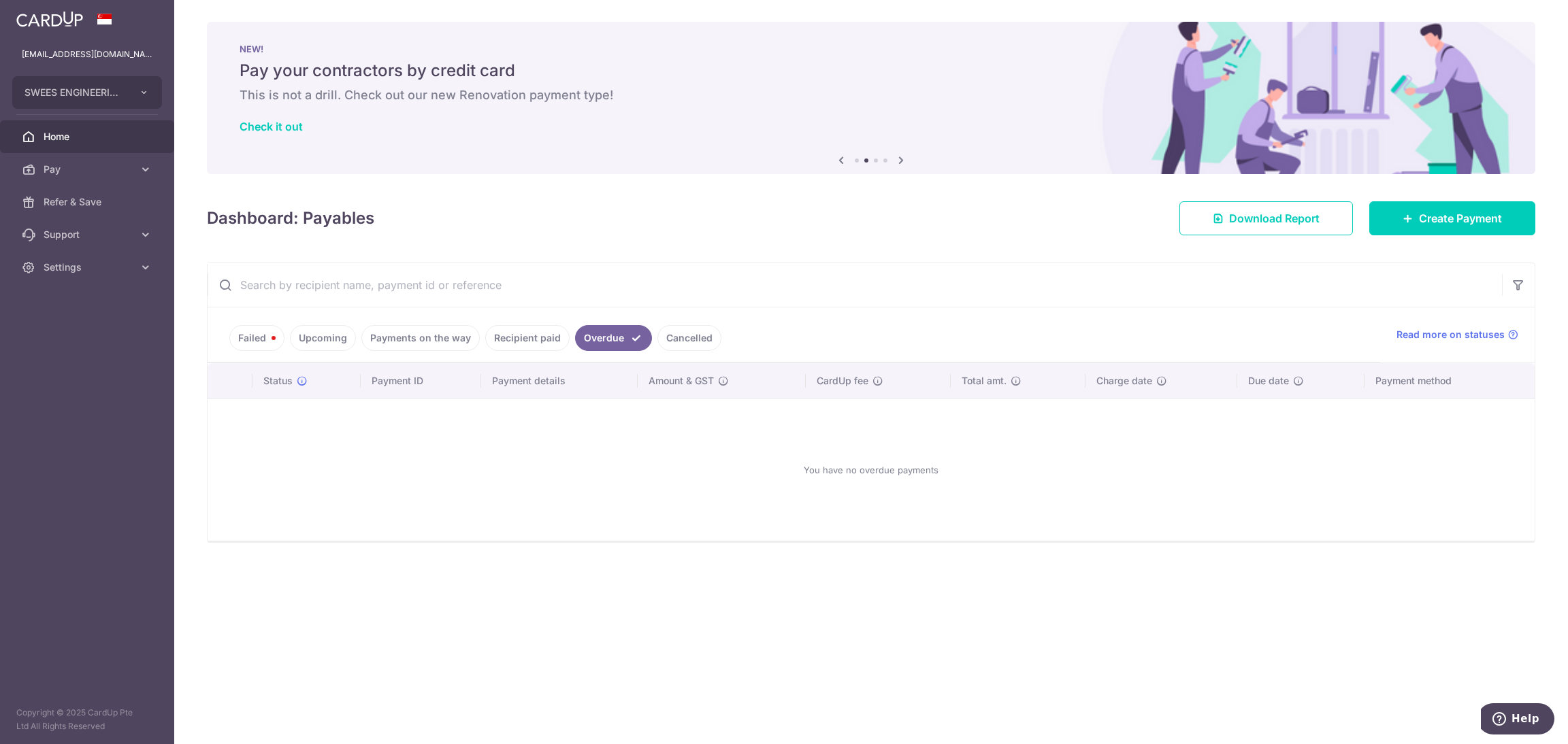
click at [665, 333] on link "Cancelled" at bounding box center [689, 338] width 64 height 26
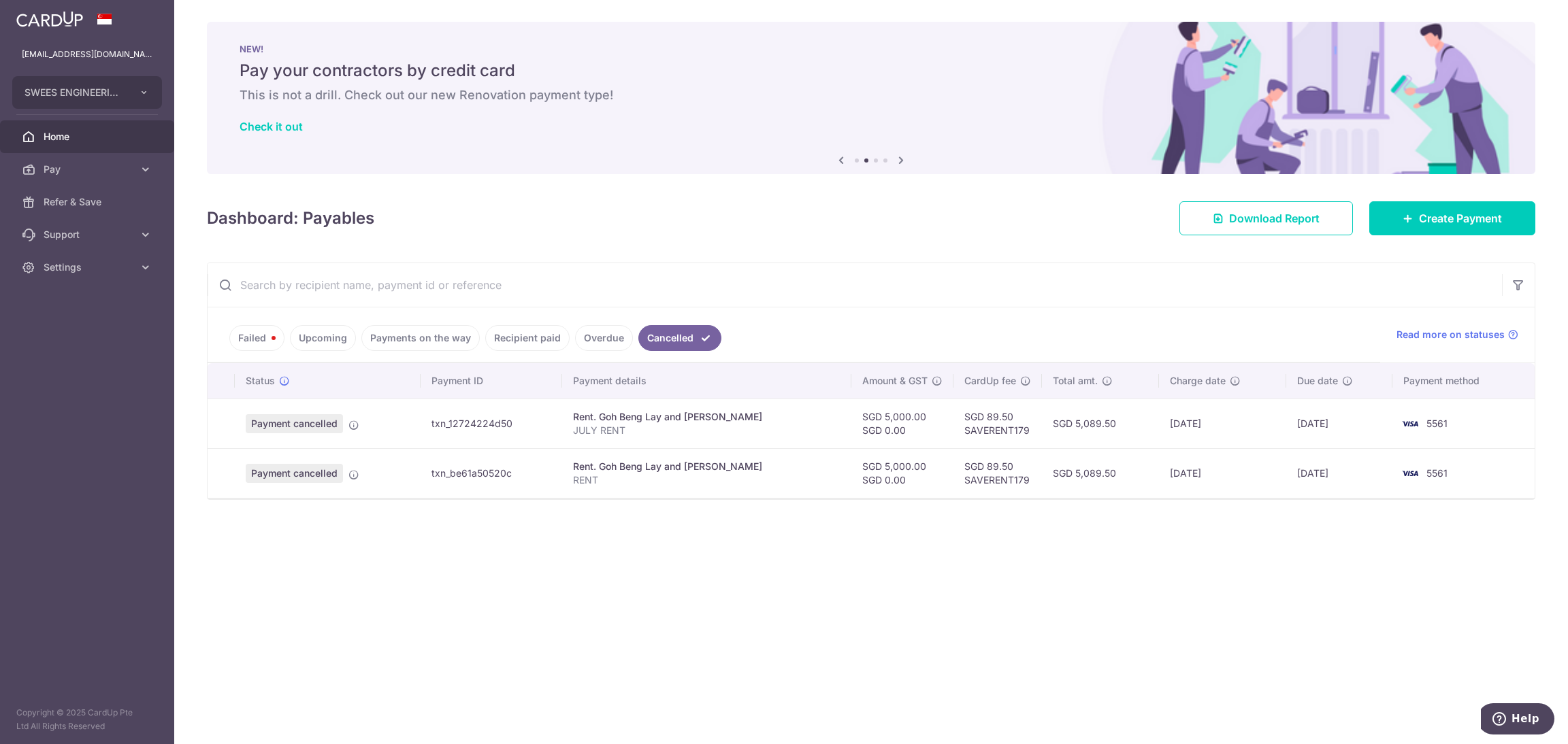
click at [252, 339] on link "Failed" at bounding box center [257, 338] width 55 height 26
